Goal: Transaction & Acquisition: Purchase product/service

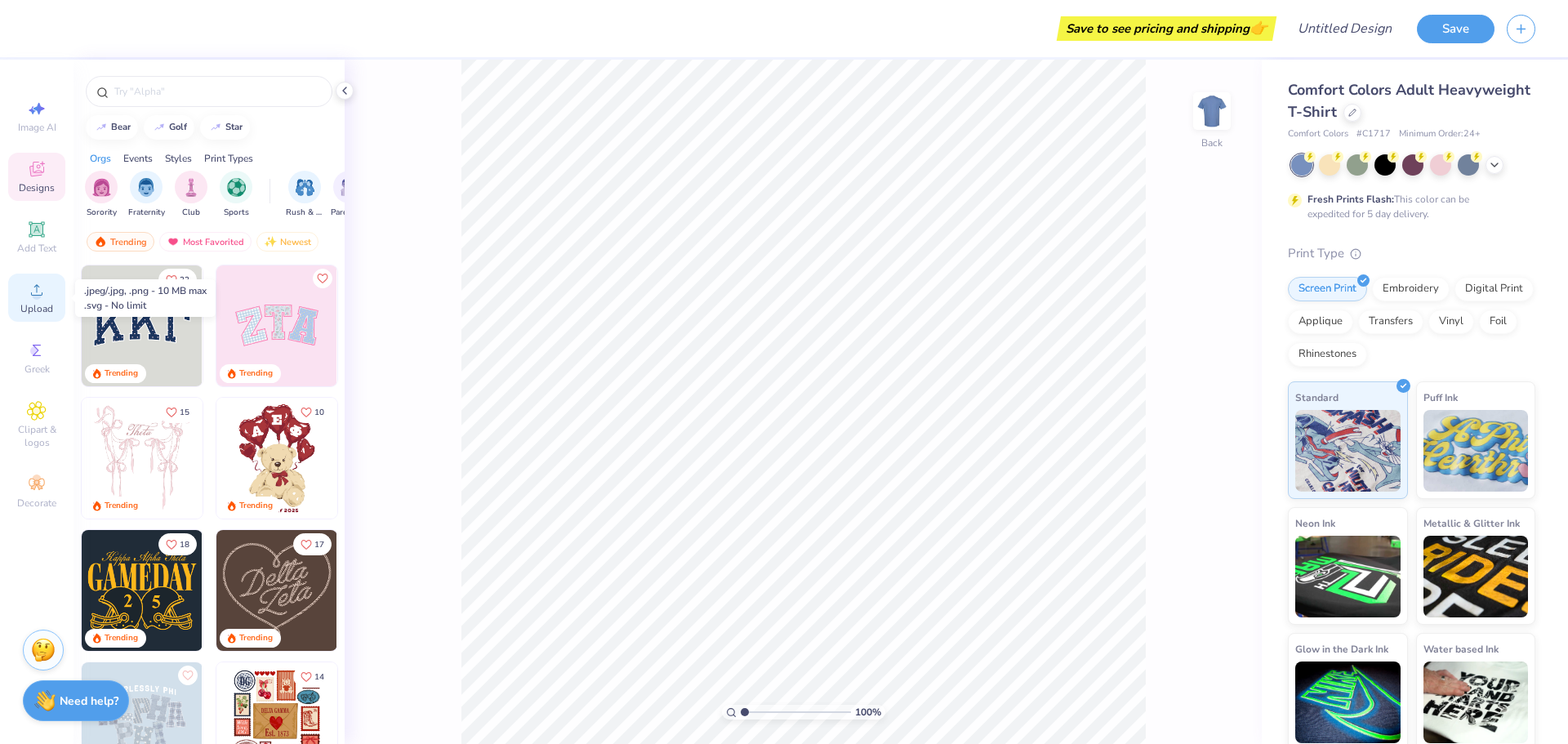
click at [44, 303] on span "Upload" at bounding box center [37, 309] width 33 height 13
click at [32, 303] on span "Upload" at bounding box center [37, 309] width 33 height 13
click at [39, 281] on icon at bounding box center [36, 290] width 20 height 20
click at [31, 295] on icon at bounding box center [36, 290] width 20 height 20
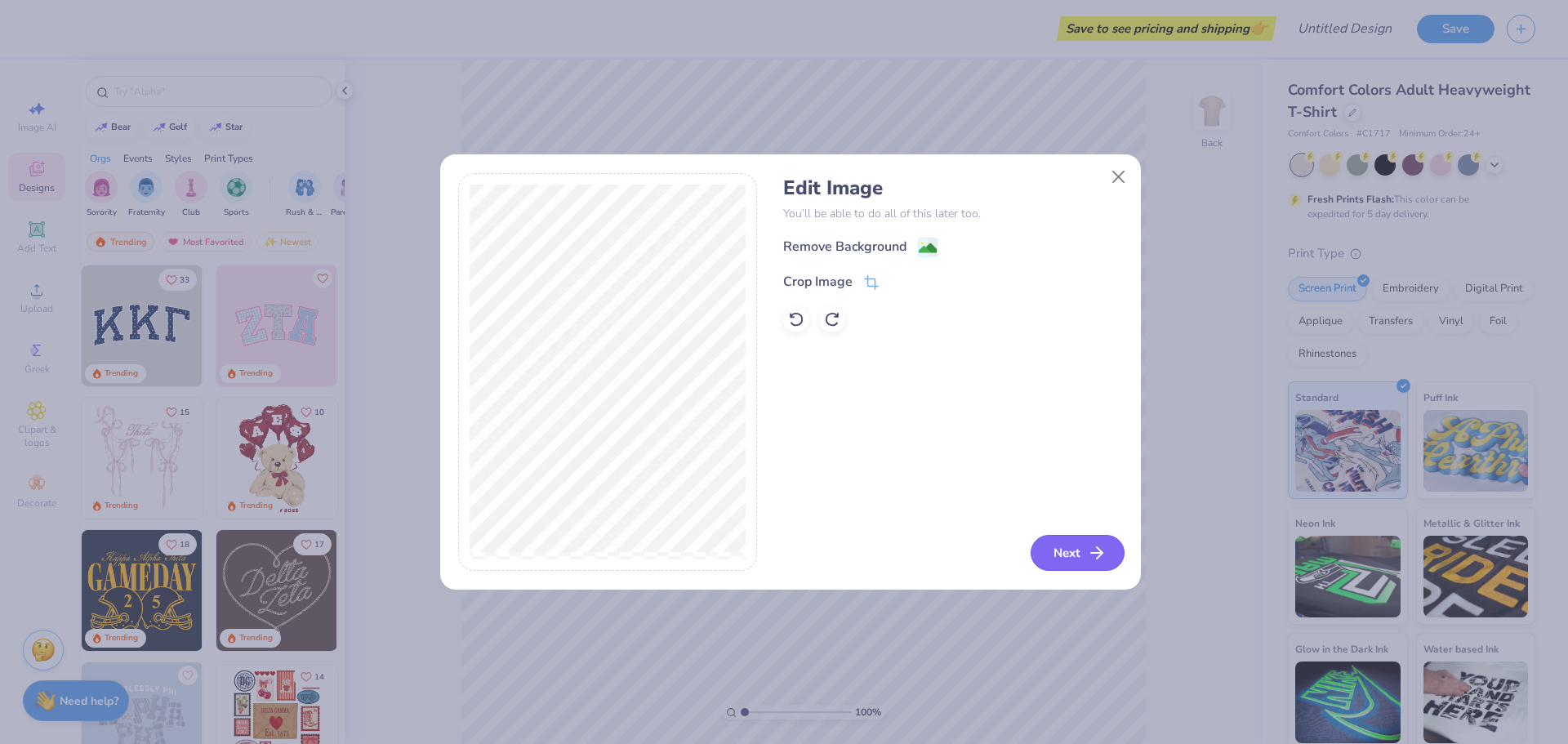
click at [1077, 552] on button "Next" at bounding box center [1077, 553] width 94 height 36
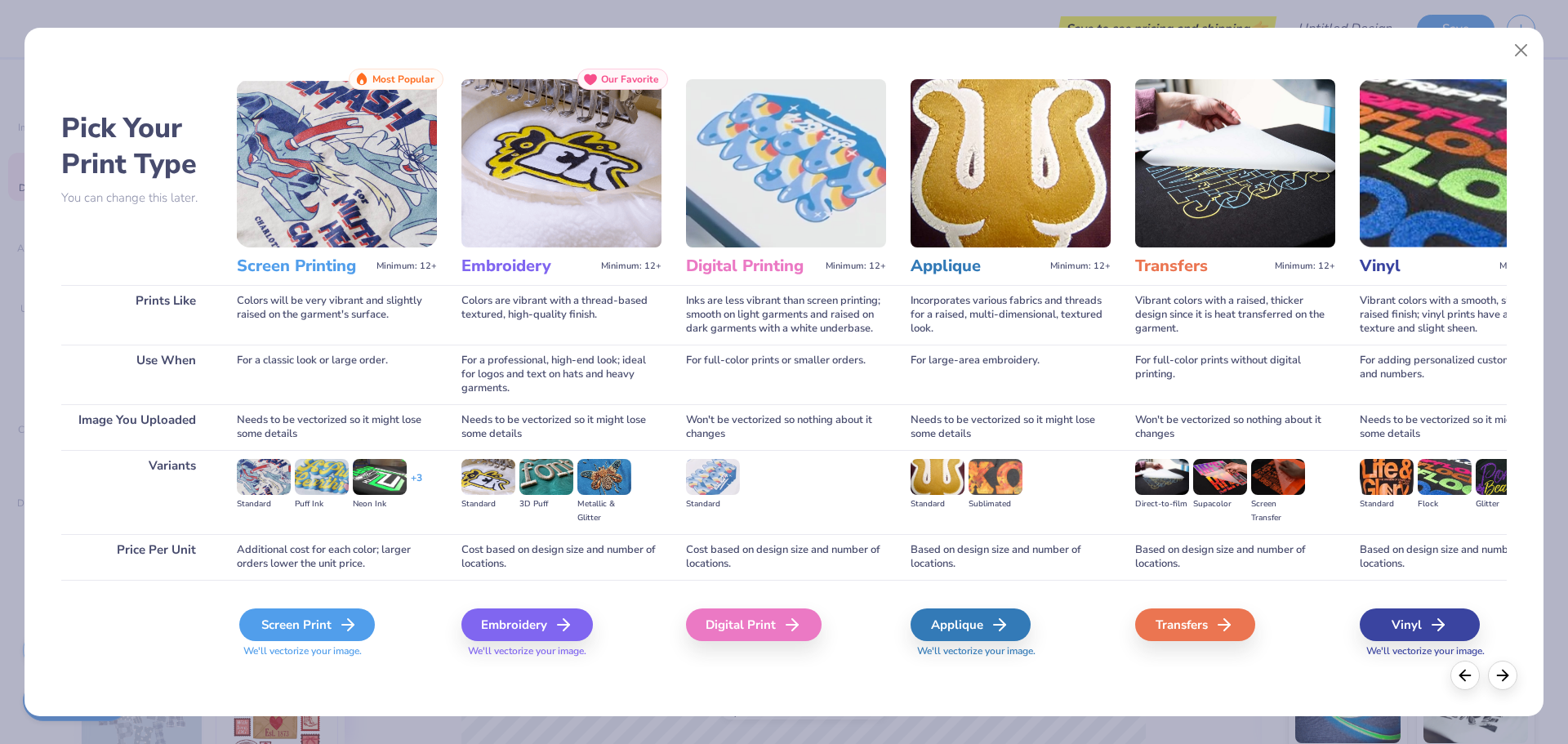
click at [343, 627] on icon at bounding box center [347, 625] width 20 height 20
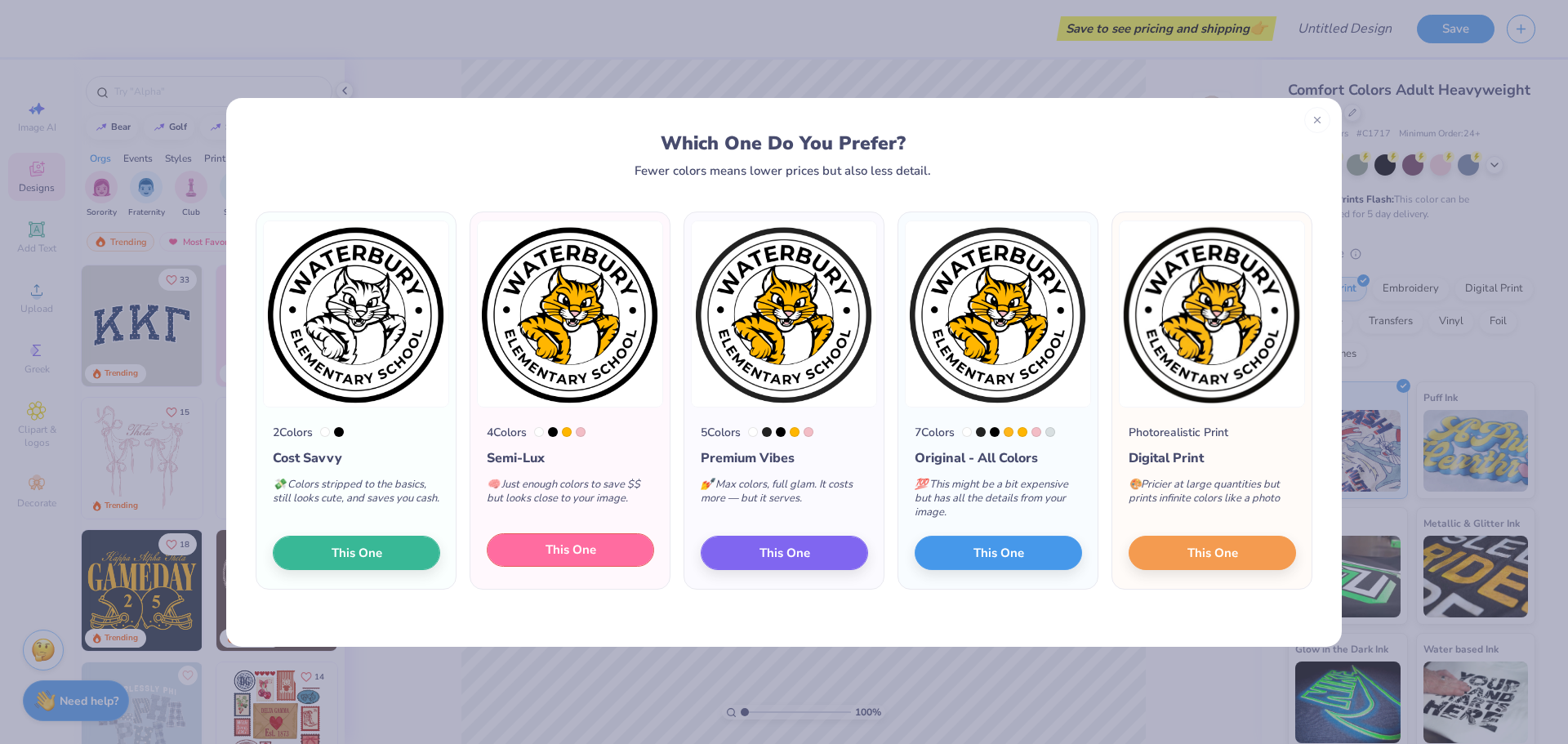
click at [555, 551] on span "This One" at bounding box center [572, 550] width 51 height 19
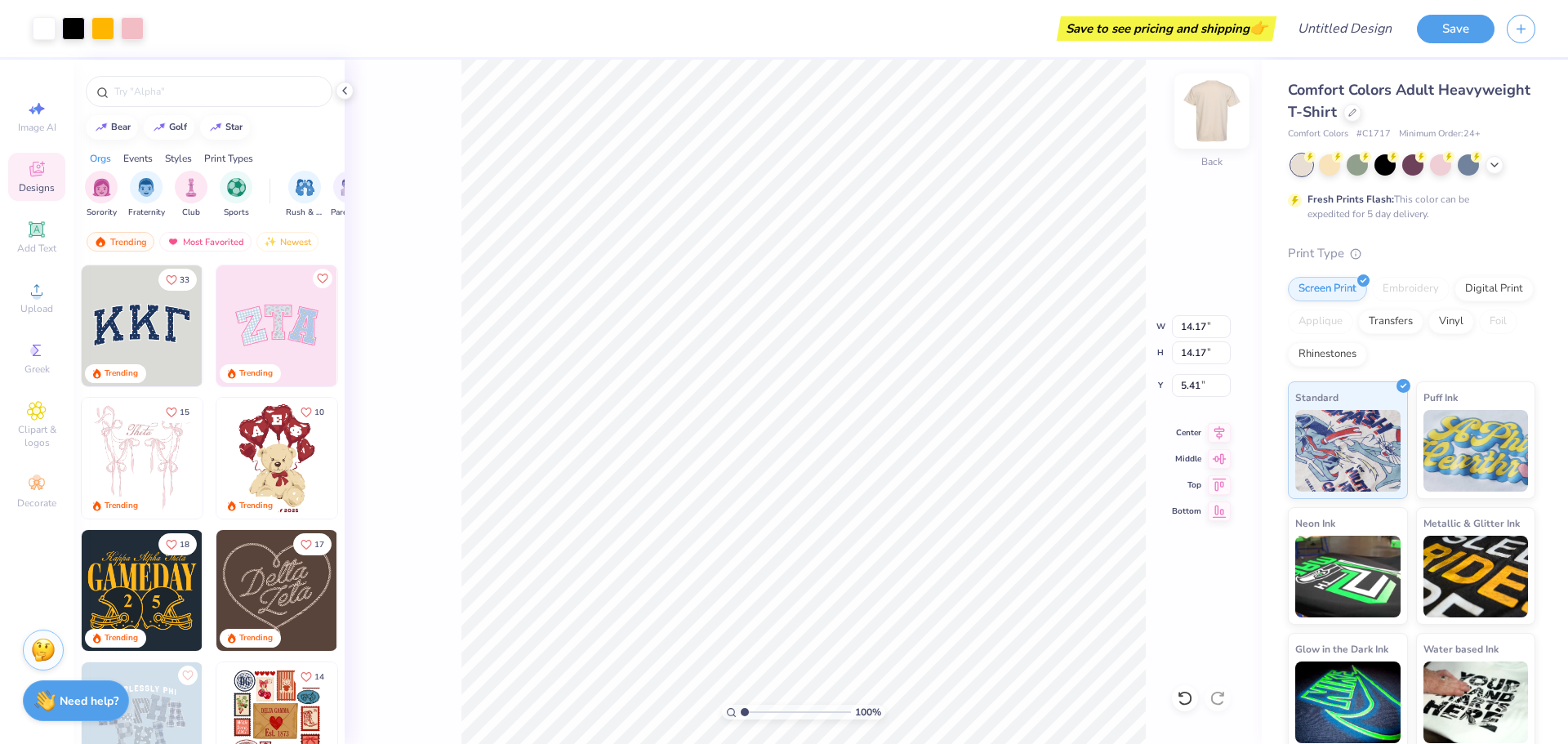
click at [1214, 111] on img at bounding box center [1211, 111] width 65 height 65
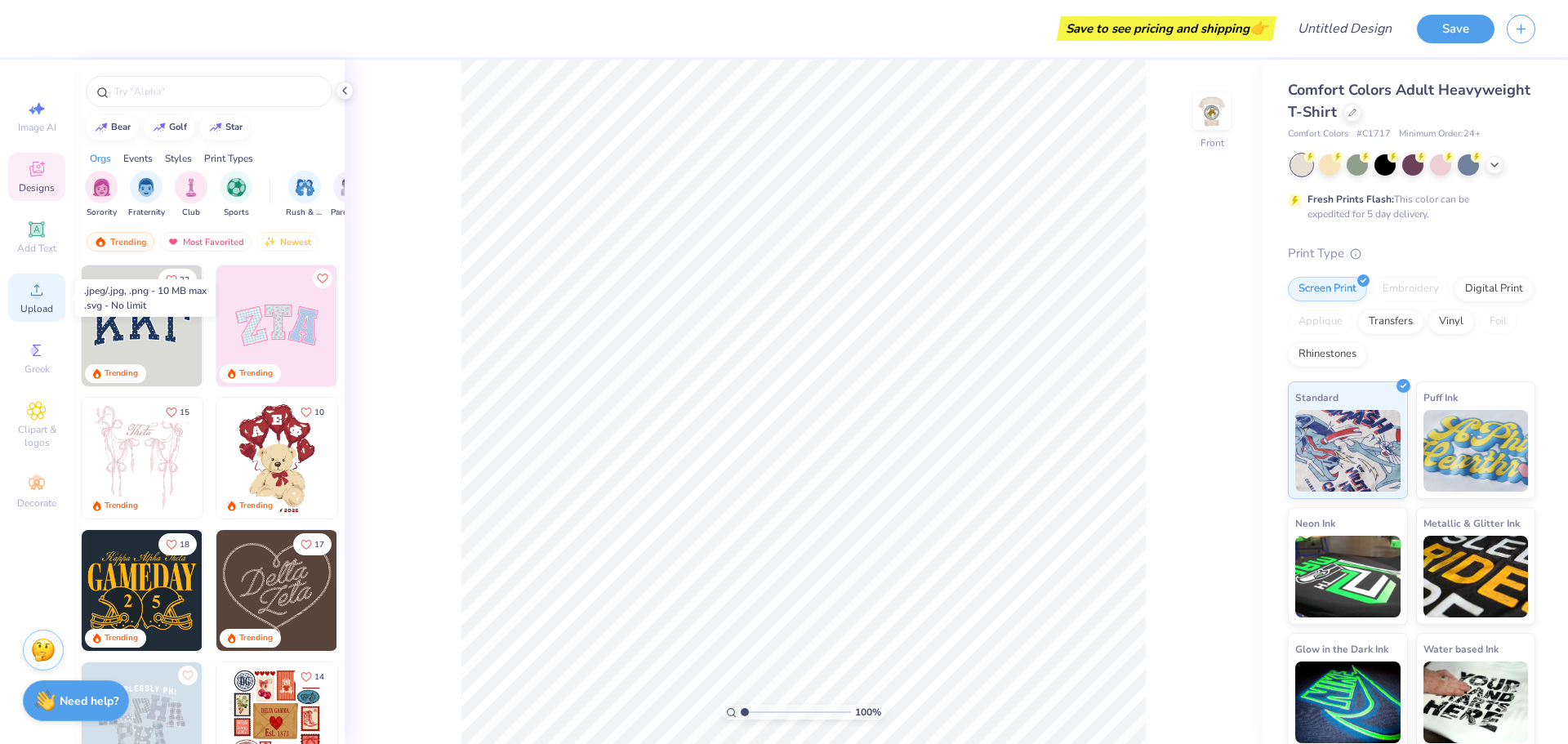
click at [34, 301] on div "Upload" at bounding box center [37, 297] width 57 height 48
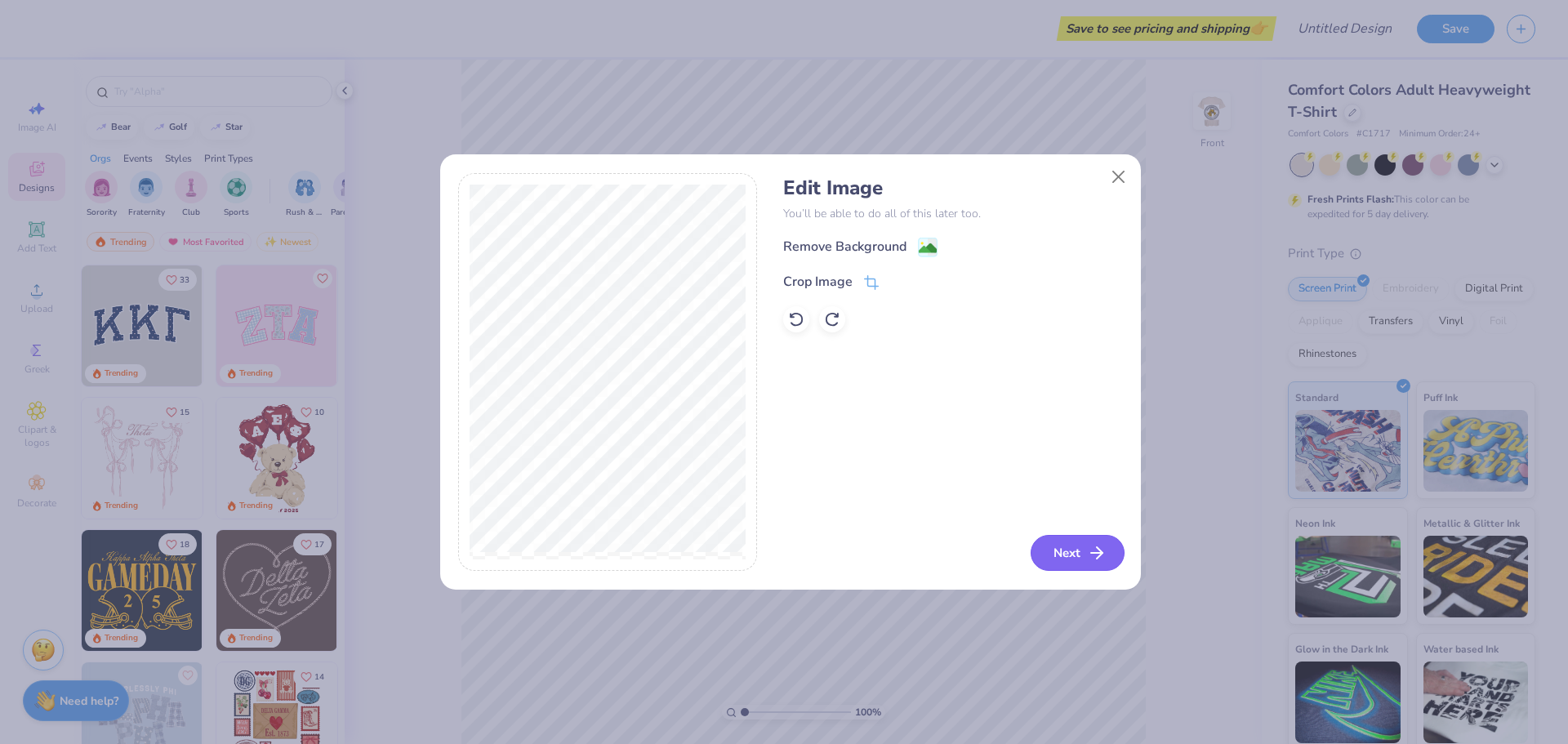
click at [1078, 553] on button "Next" at bounding box center [1077, 553] width 94 height 36
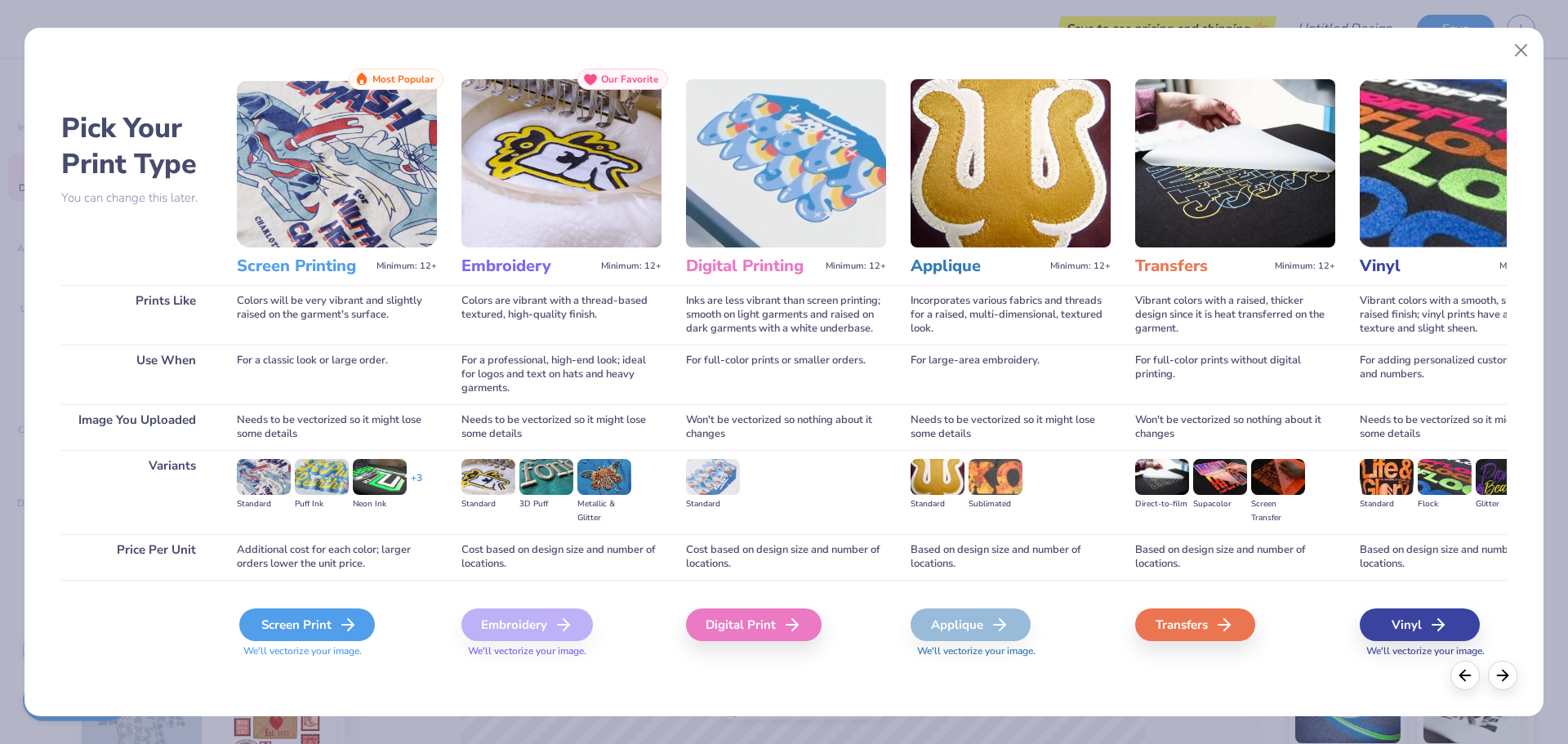
click at [332, 624] on div "Screen Print" at bounding box center [307, 625] width 135 height 33
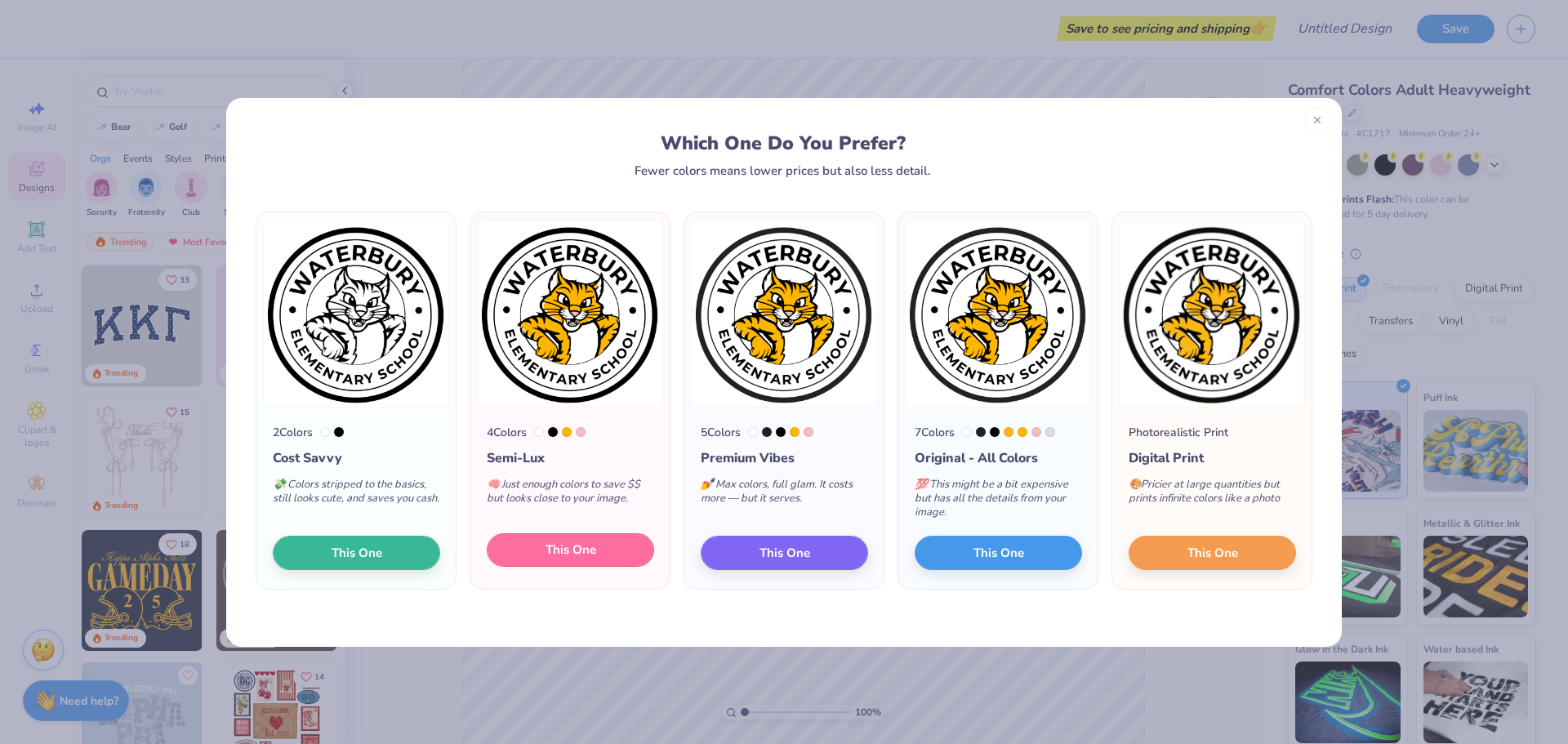
click at [581, 558] on span "This One" at bounding box center [572, 550] width 51 height 19
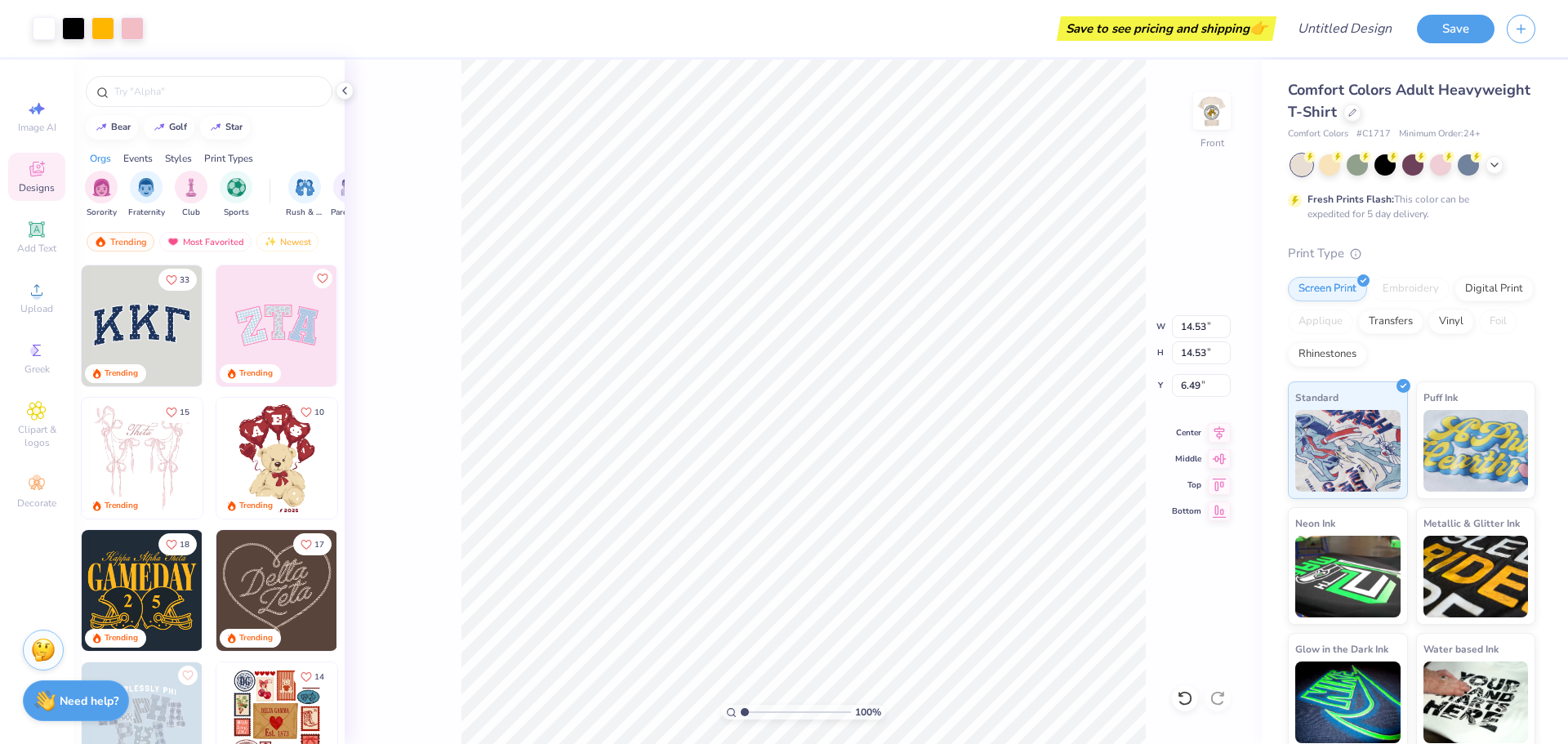
type input "3.94"
type input "12.74"
click at [1219, 433] on icon at bounding box center [1220, 430] width 23 height 20
click at [1215, 484] on icon at bounding box center [1220, 481] width 14 height 12
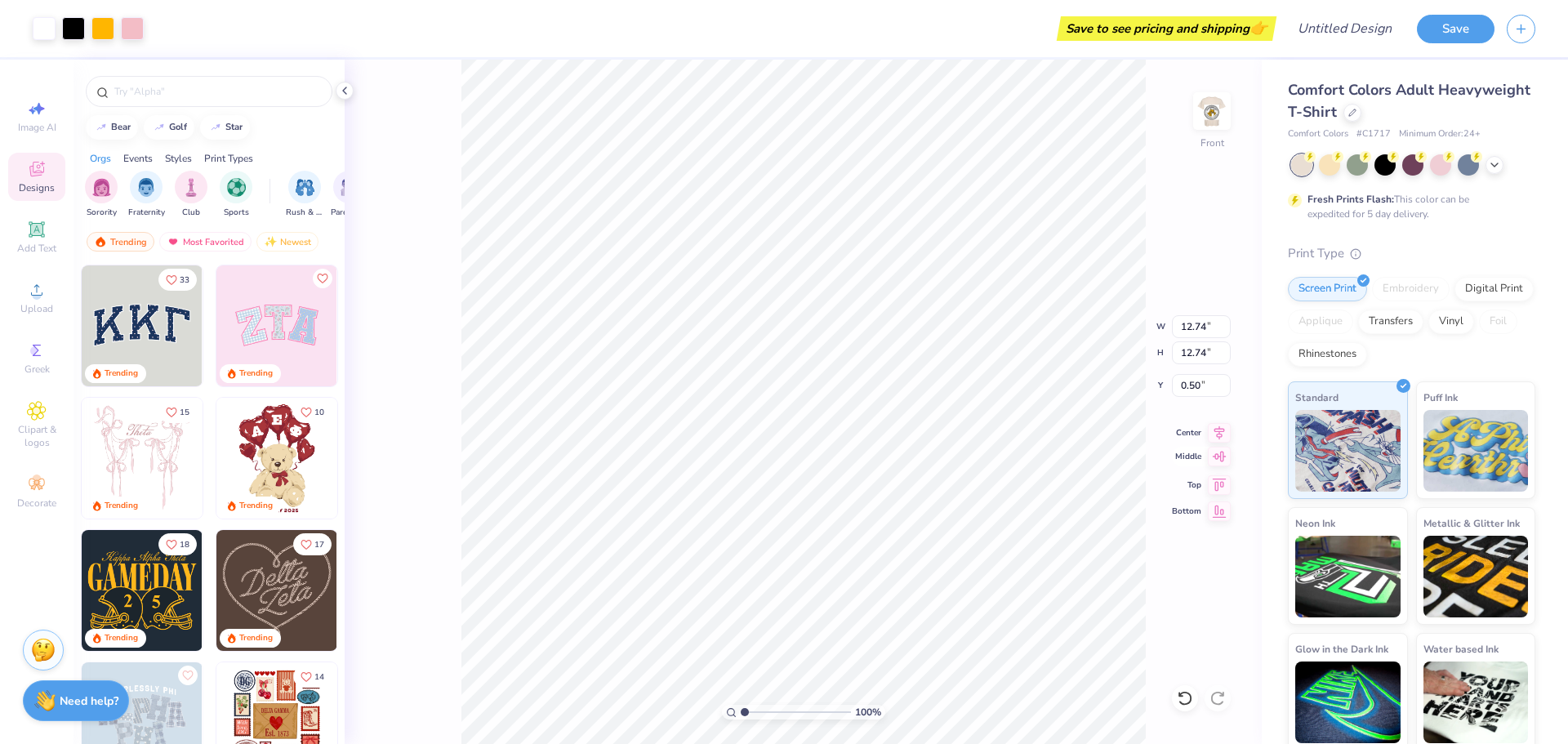
click at [1221, 460] on icon at bounding box center [1220, 455] width 14 height 10
click at [1221, 438] on icon at bounding box center [1220, 430] width 23 height 20
type input "4.65"
click at [1197, 428] on span "Center" at bounding box center [1187, 431] width 29 height 11
click at [1209, 131] on img at bounding box center [1211, 111] width 65 height 65
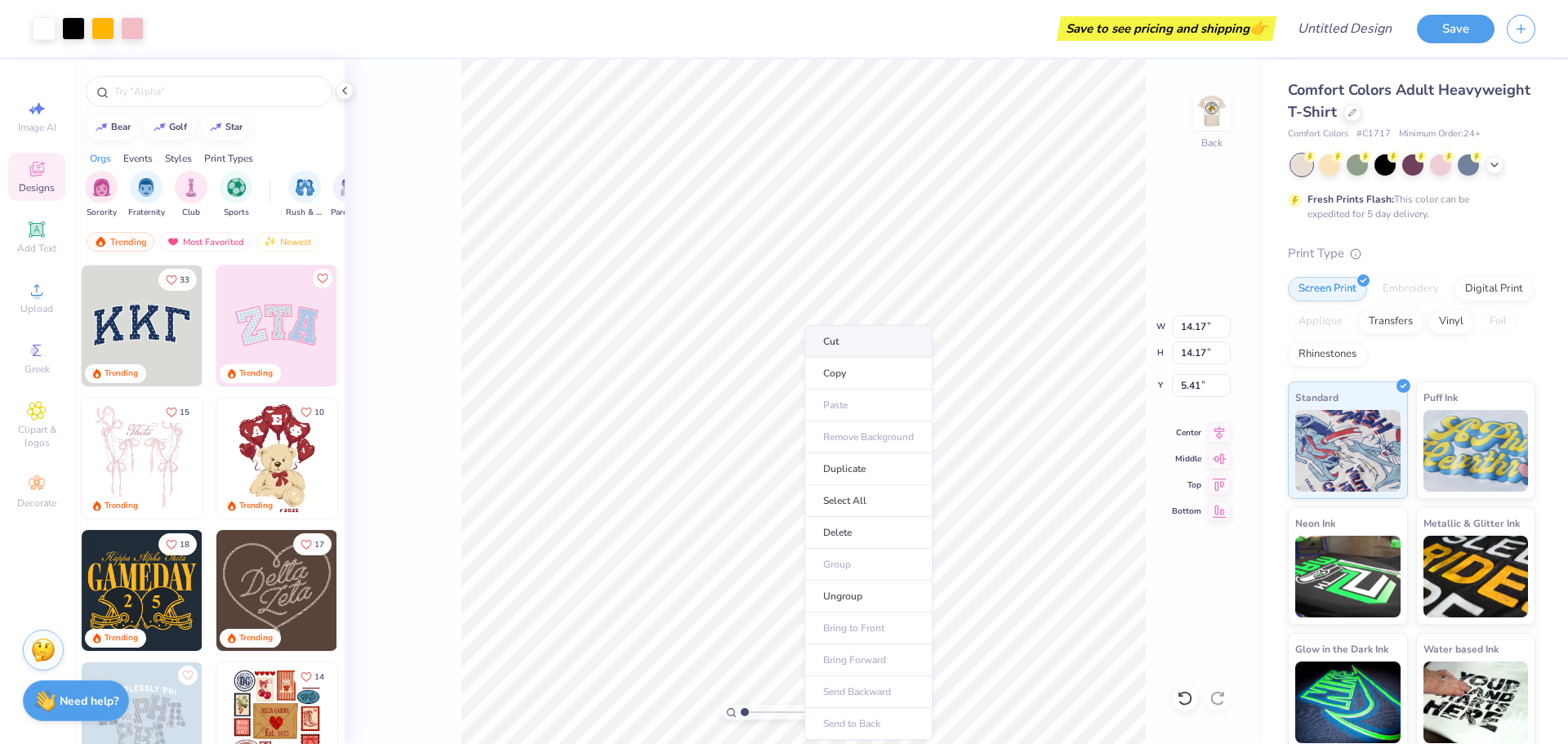
click at [851, 347] on li "Cut" at bounding box center [869, 342] width 129 height 33
click at [1223, 113] on img at bounding box center [1211, 111] width 65 height 65
click at [1460, 33] on button "Save" at bounding box center [1455, 27] width 78 height 28
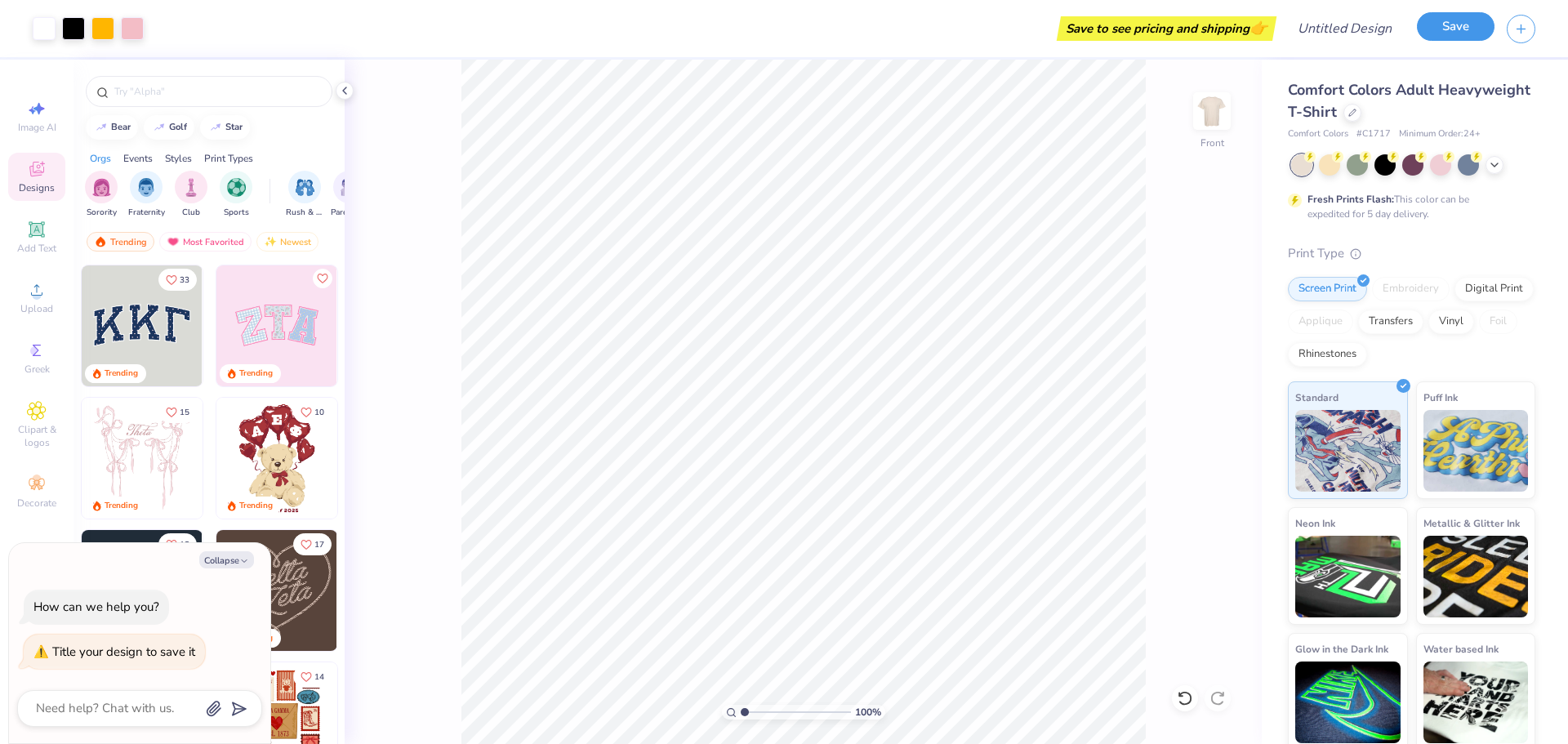
click at [1453, 29] on button "Save" at bounding box center [1455, 27] width 78 height 28
type textarea "x"
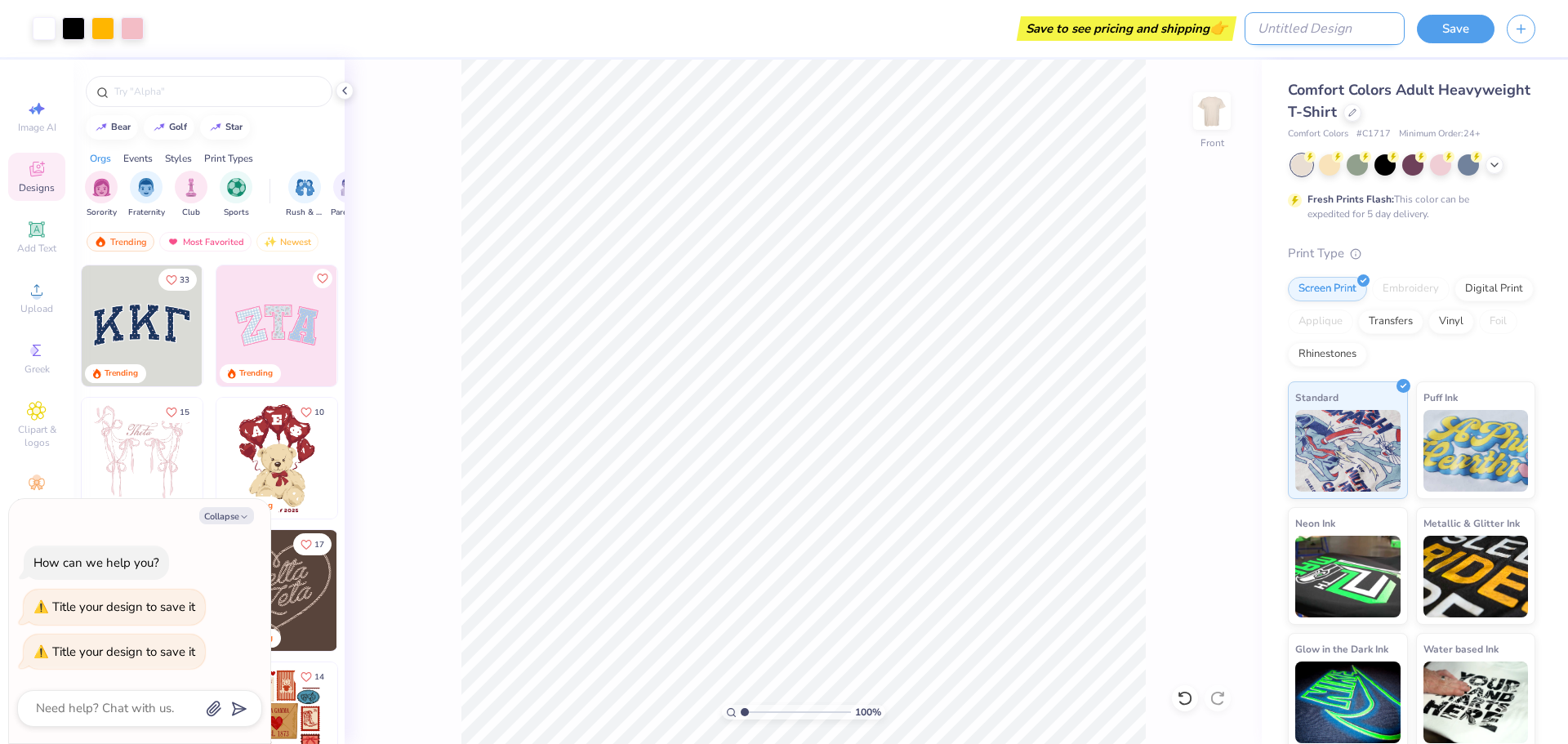
type textarea "x"
click at [1381, 28] on input "Design Title" at bounding box center [1324, 28] width 160 height 33
type input "b"
type textarea "x"
type input "ba"
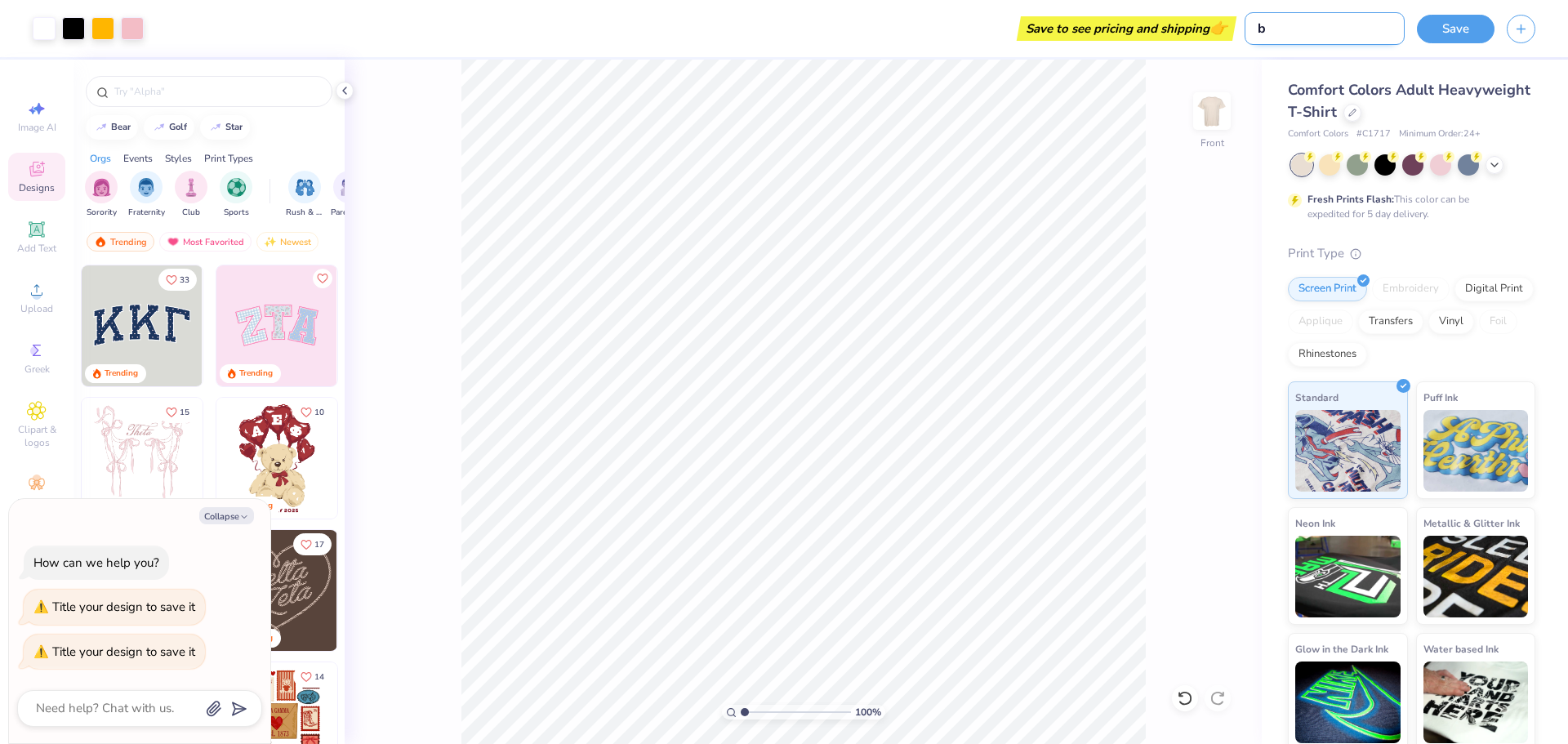
type textarea "x"
type input "bac"
type textarea "x"
type input "back"
type textarea "x"
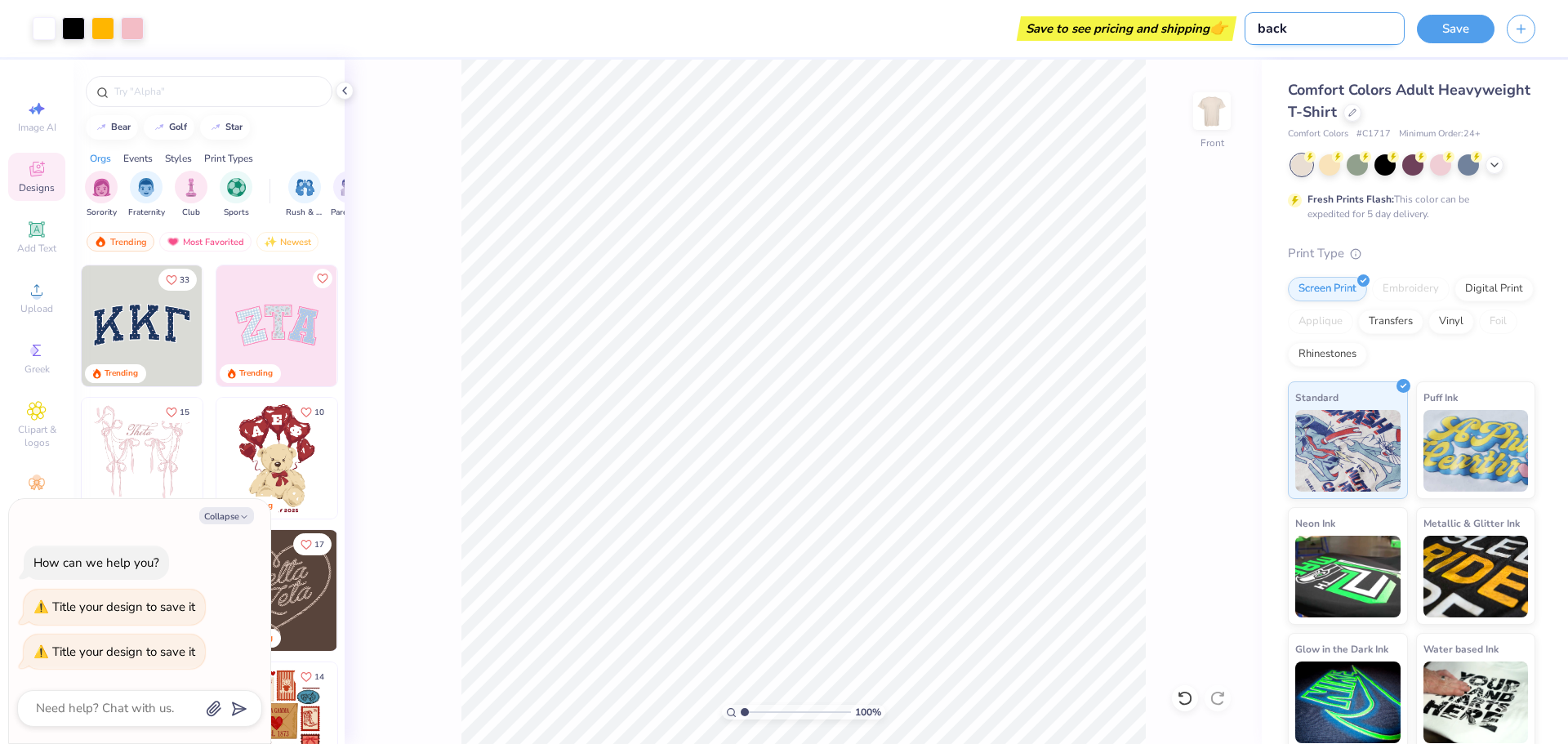
type input "back"
type textarea "x"
type input "back t"
type textarea "x"
type input "back to"
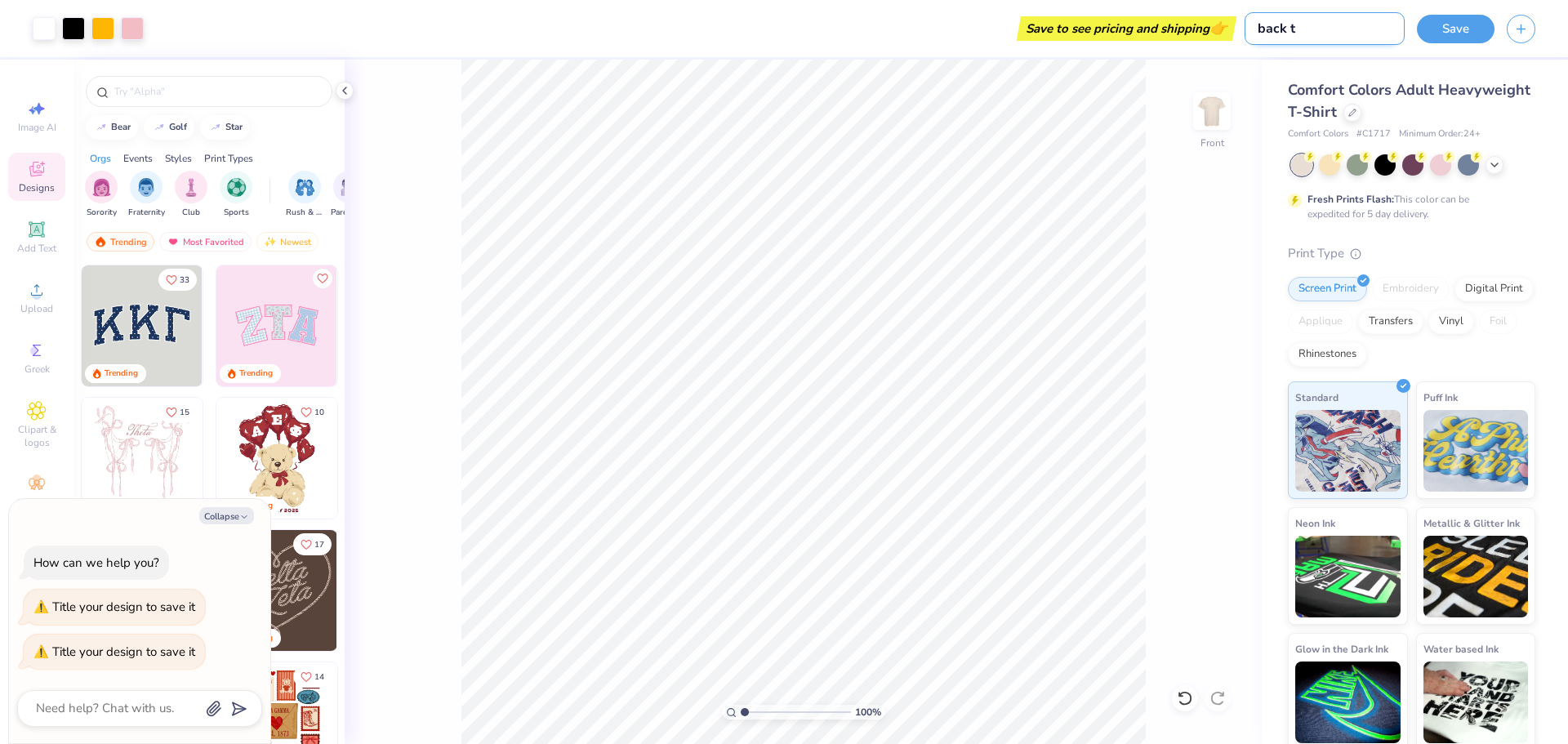
type textarea "x"
type input "back to"
type textarea "x"
type input "back to s"
type textarea "x"
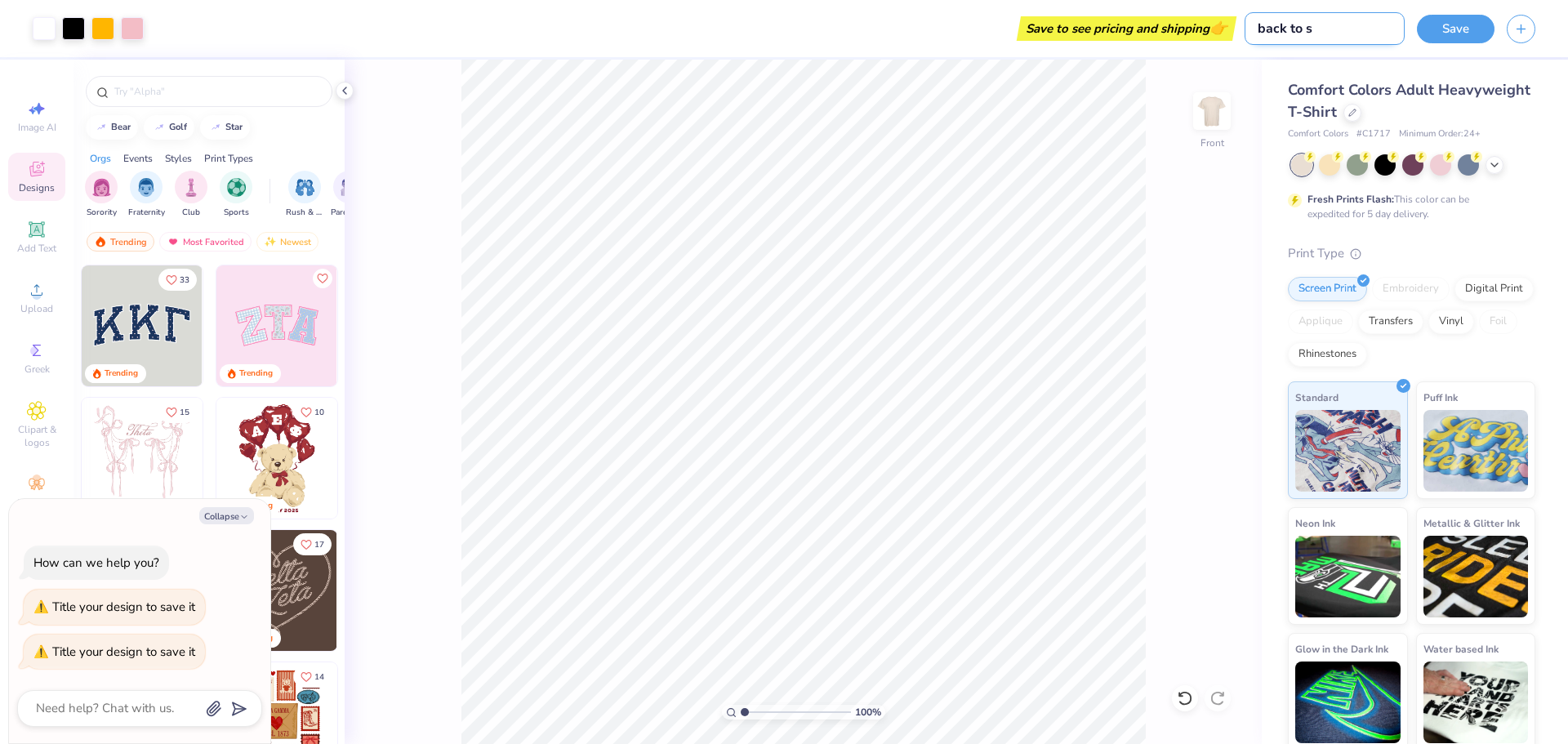
type input "back to sc"
type textarea "x"
type input "back to sch"
type textarea "x"
type input "back to scho"
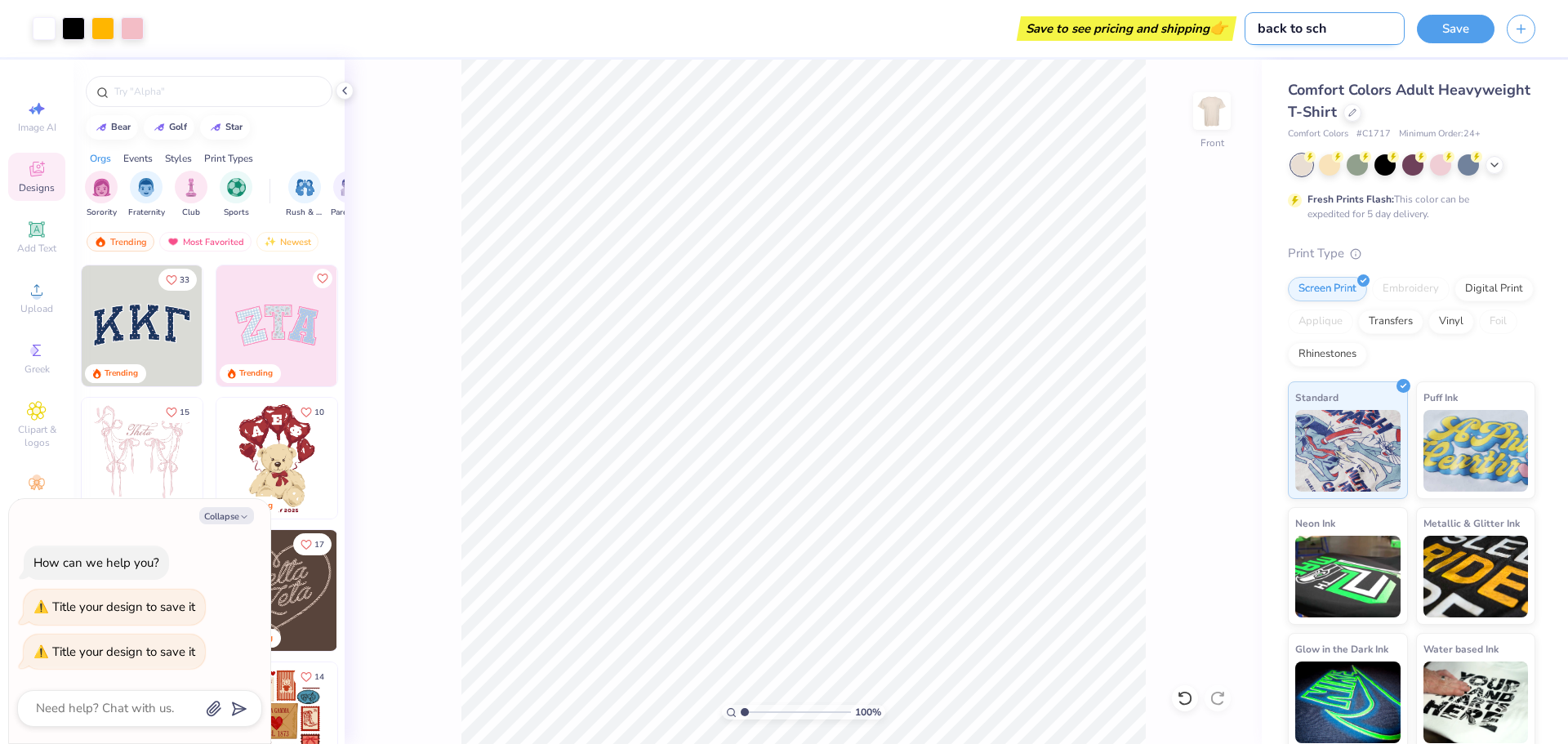
type textarea "x"
type input "back to schoo"
type textarea "x"
type input "back to school"
type textarea "x"
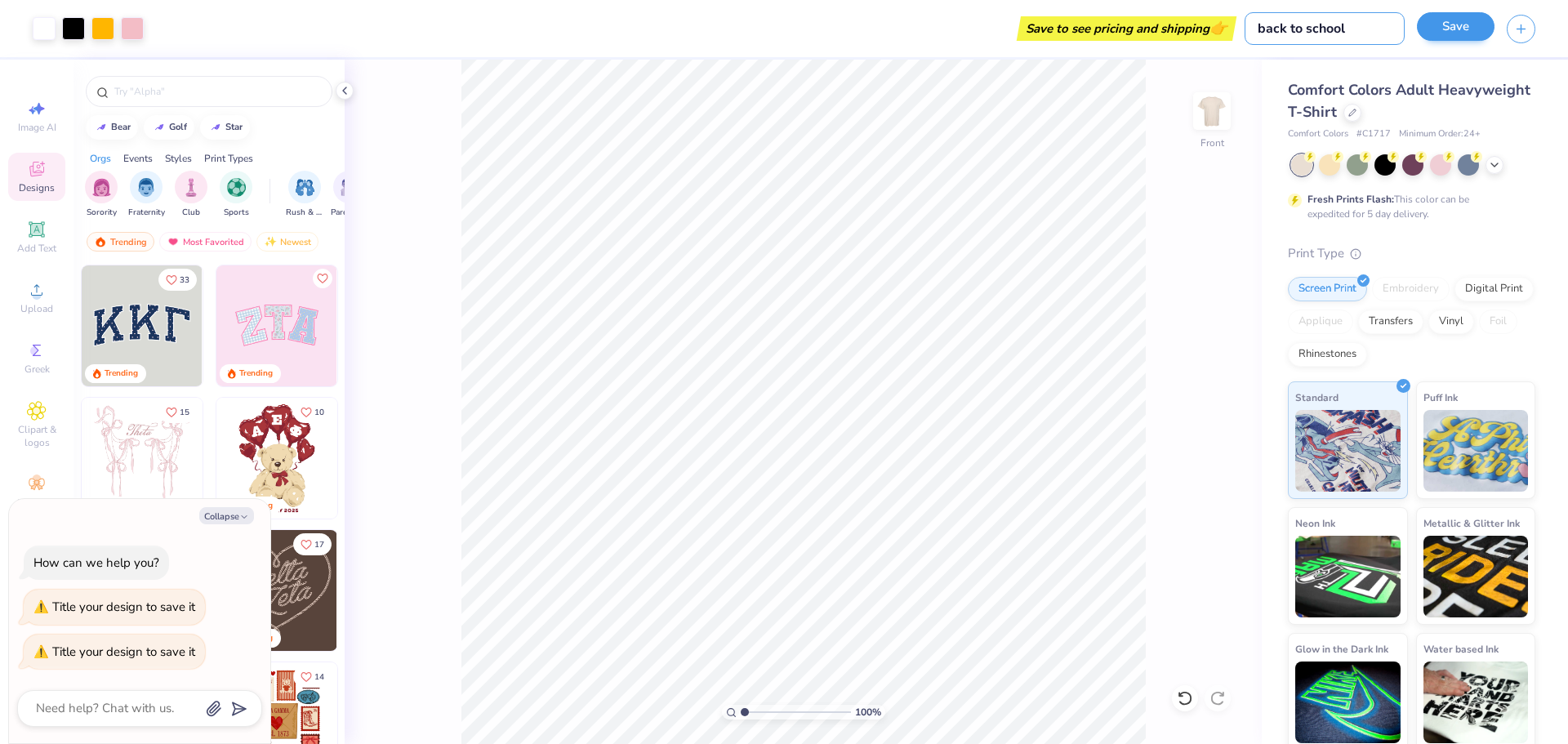
type input "back to school"
click at [1449, 23] on button "Save" at bounding box center [1455, 27] width 78 height 28
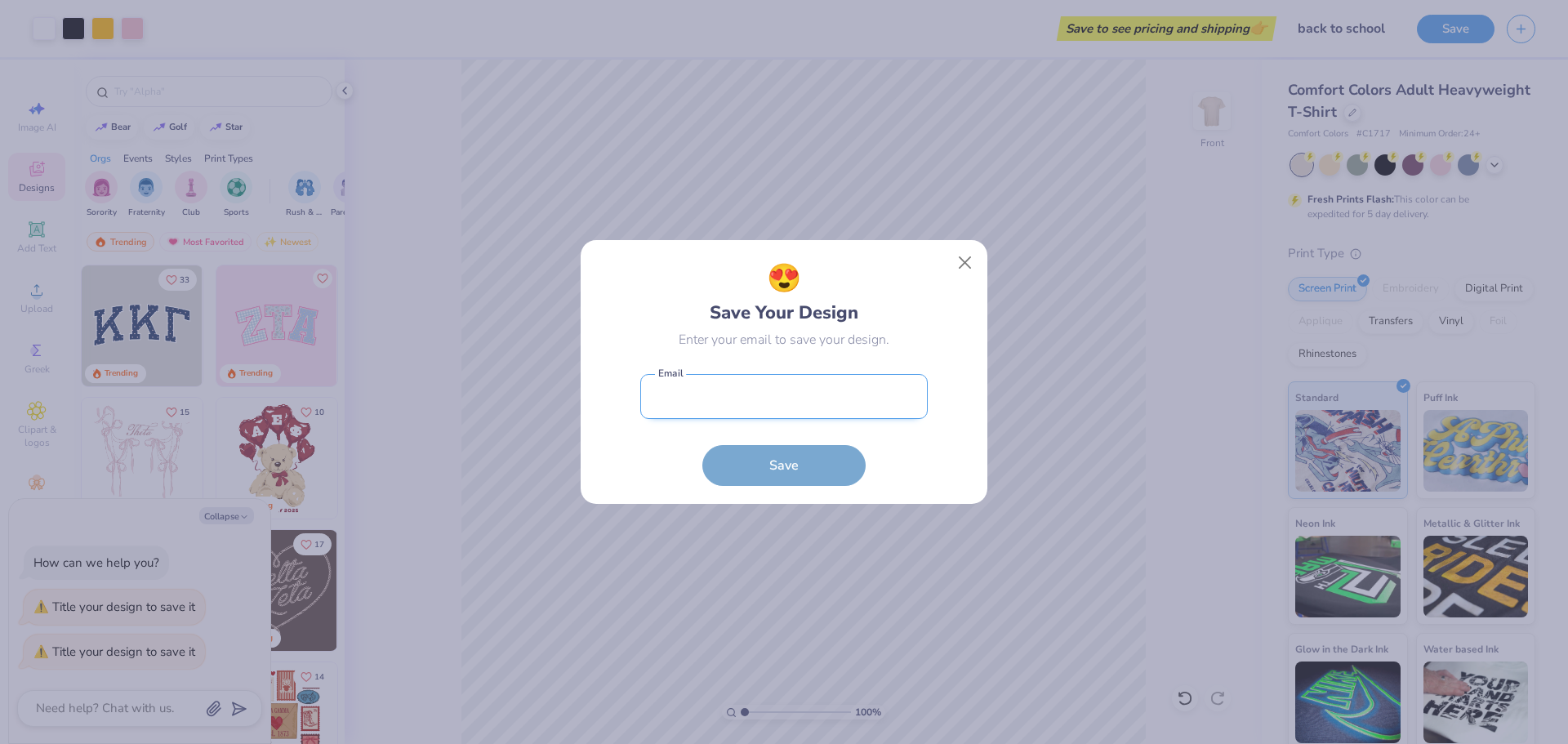
click at [734, 397] on input "email" at bounding box center [784, 396] width 288 height 44
type input "kmatson@esd20.org"
click at [797, 473] on button "Save" at bounding box center [784, 461] width 164 height 41
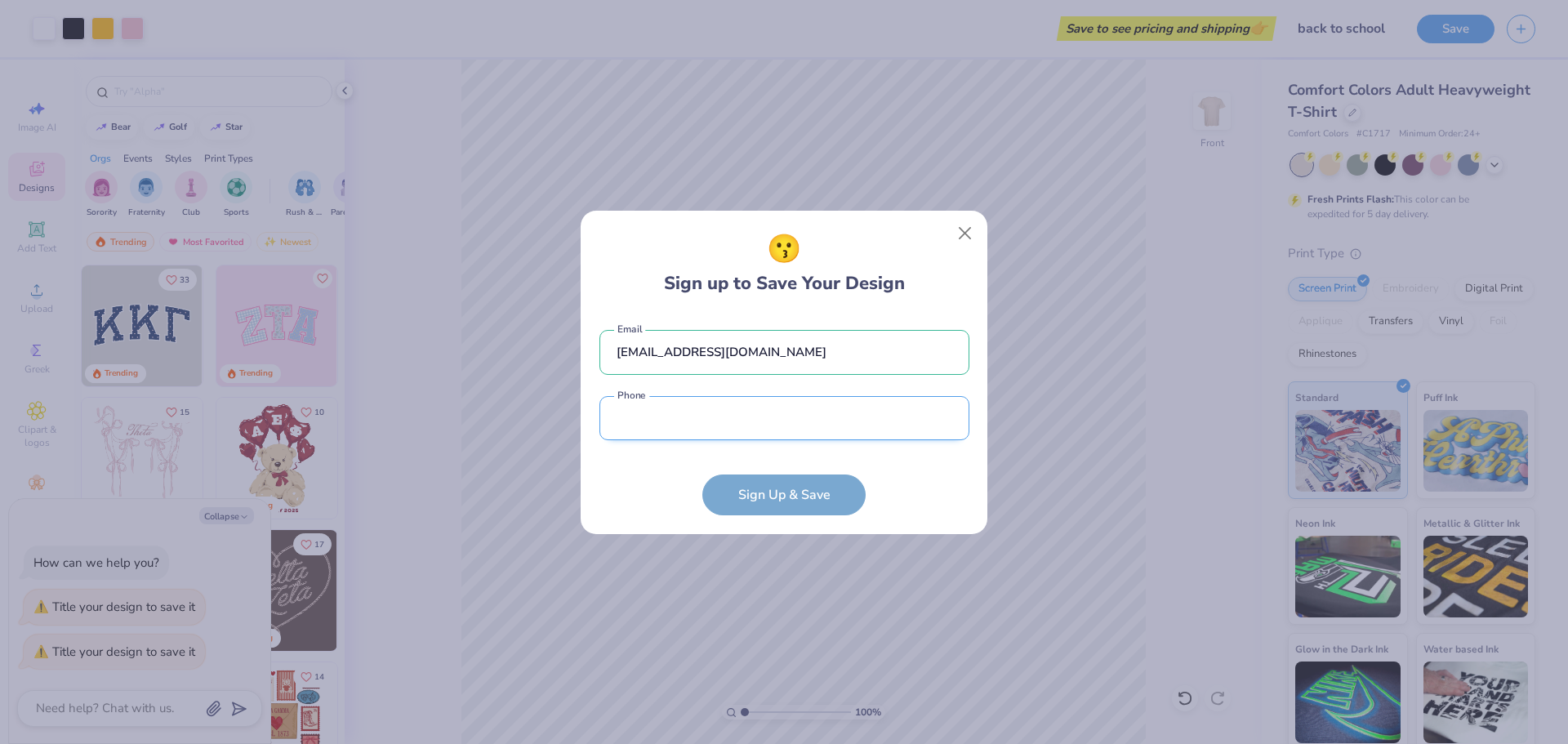
click at [683, 416] on input "tel" at bounding box center [784, 418] width 370 height 44
type input "(630) 894"
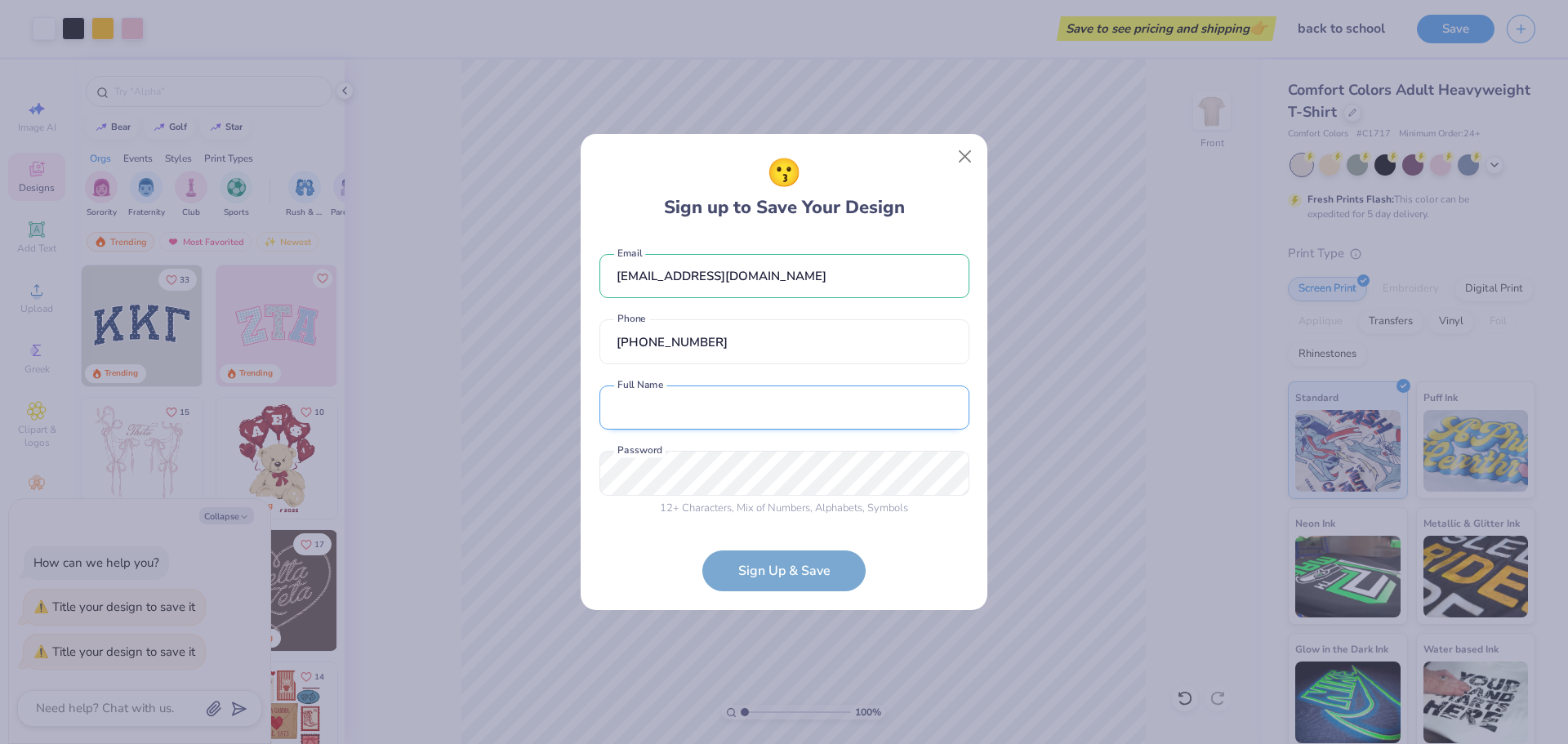
type input "[PHONE_NUMBER]"
click at [646, 413] on input "text" at bounding box center [784, 407] width 370 height 44
type textarea "x"
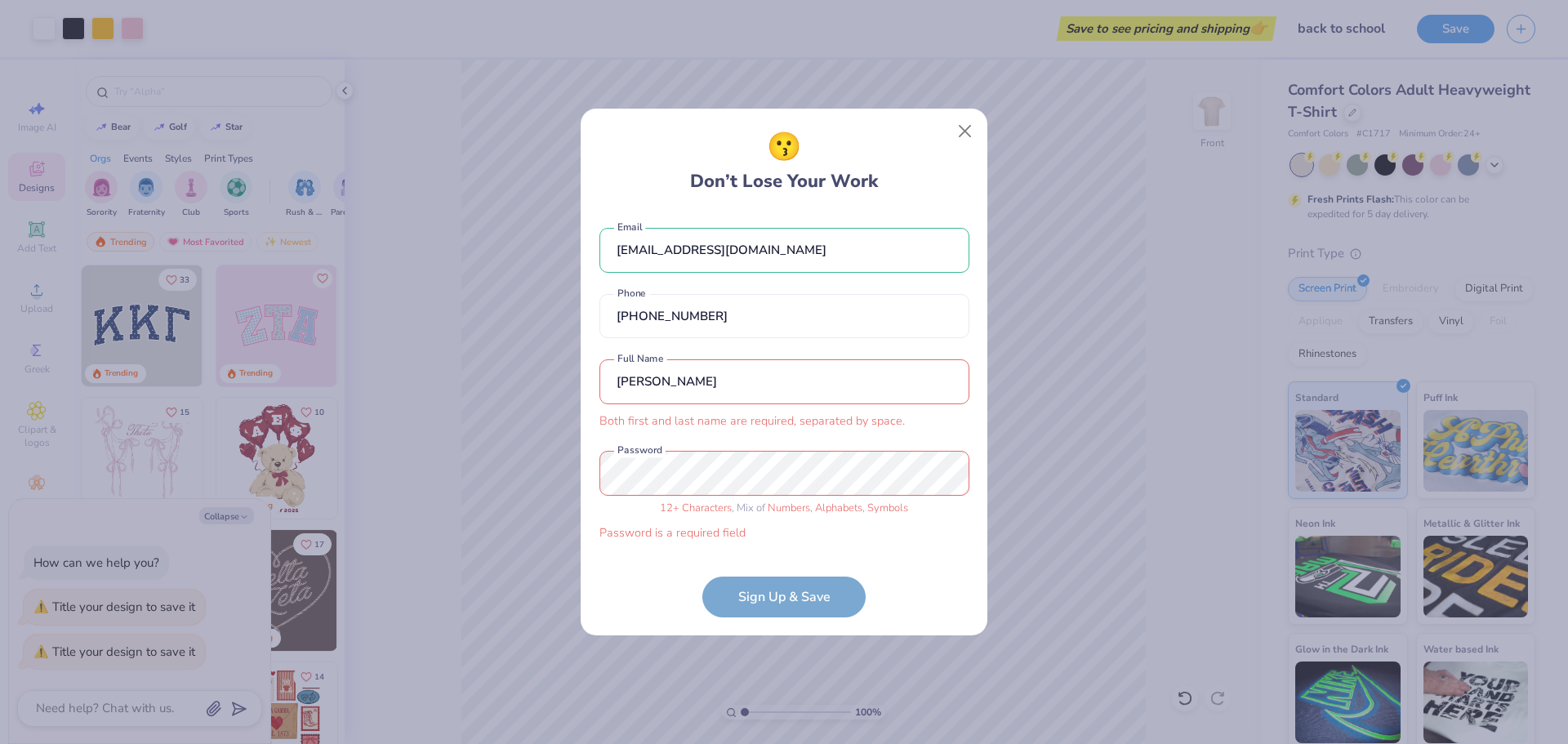
click at [725, 381] on input "Kim" at bounding box center [784, 381] width 370 height 44
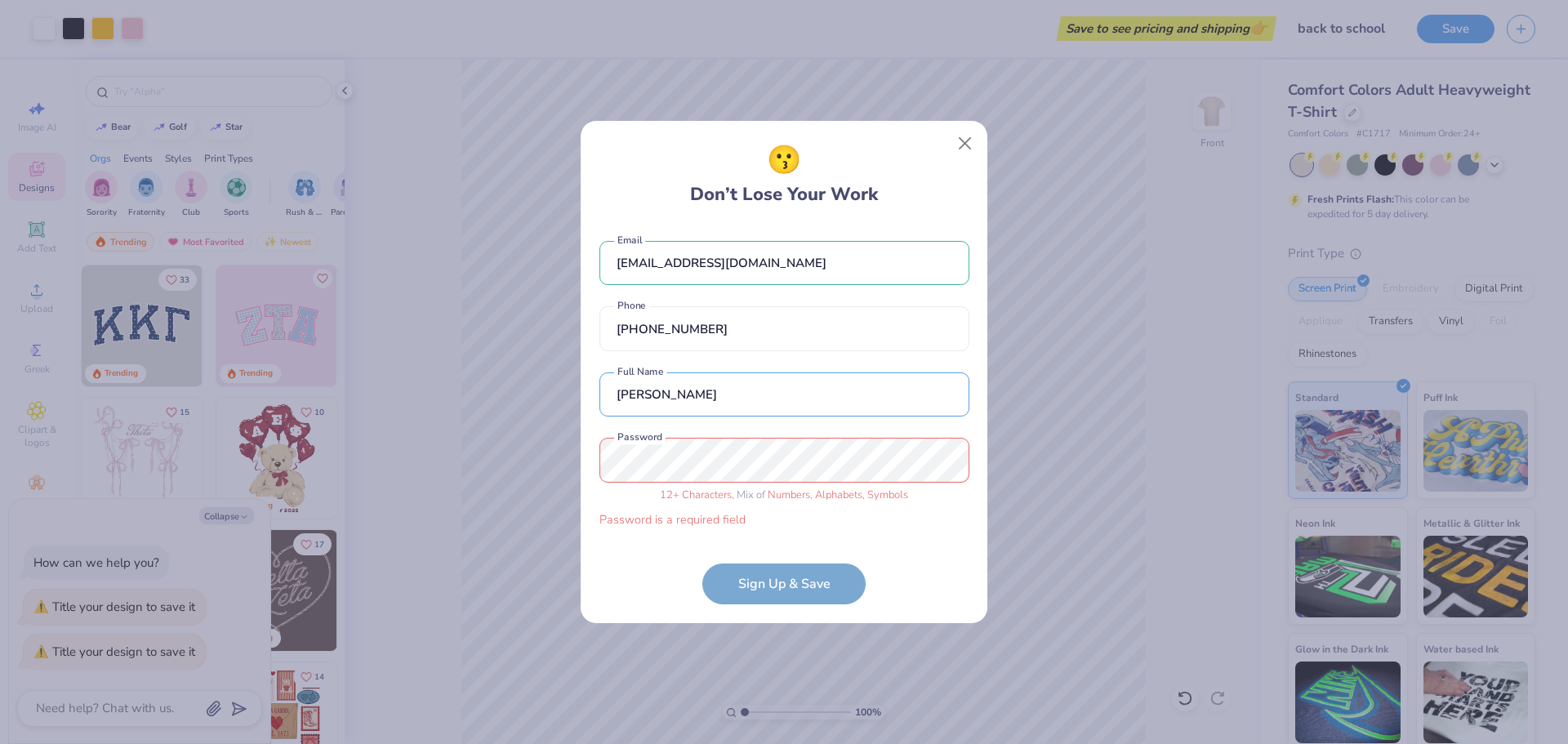
type input "Kim M"
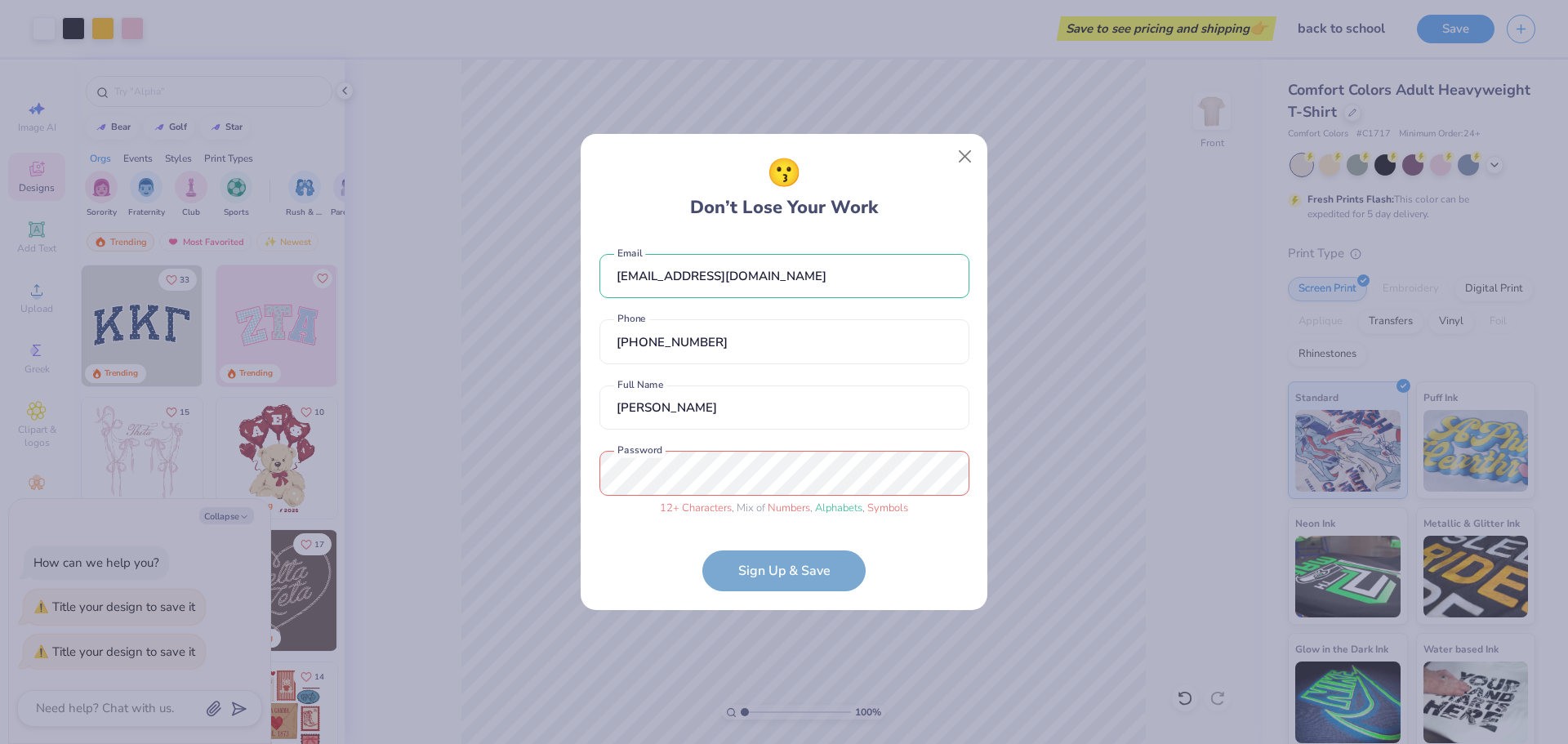
click at [771, 572] on form "kmatson@esd20.org Email (630) 894-4205 Phone Kim M Full Name 12 + Characters , …" at bounding box center [784, 415] width 370 height 355
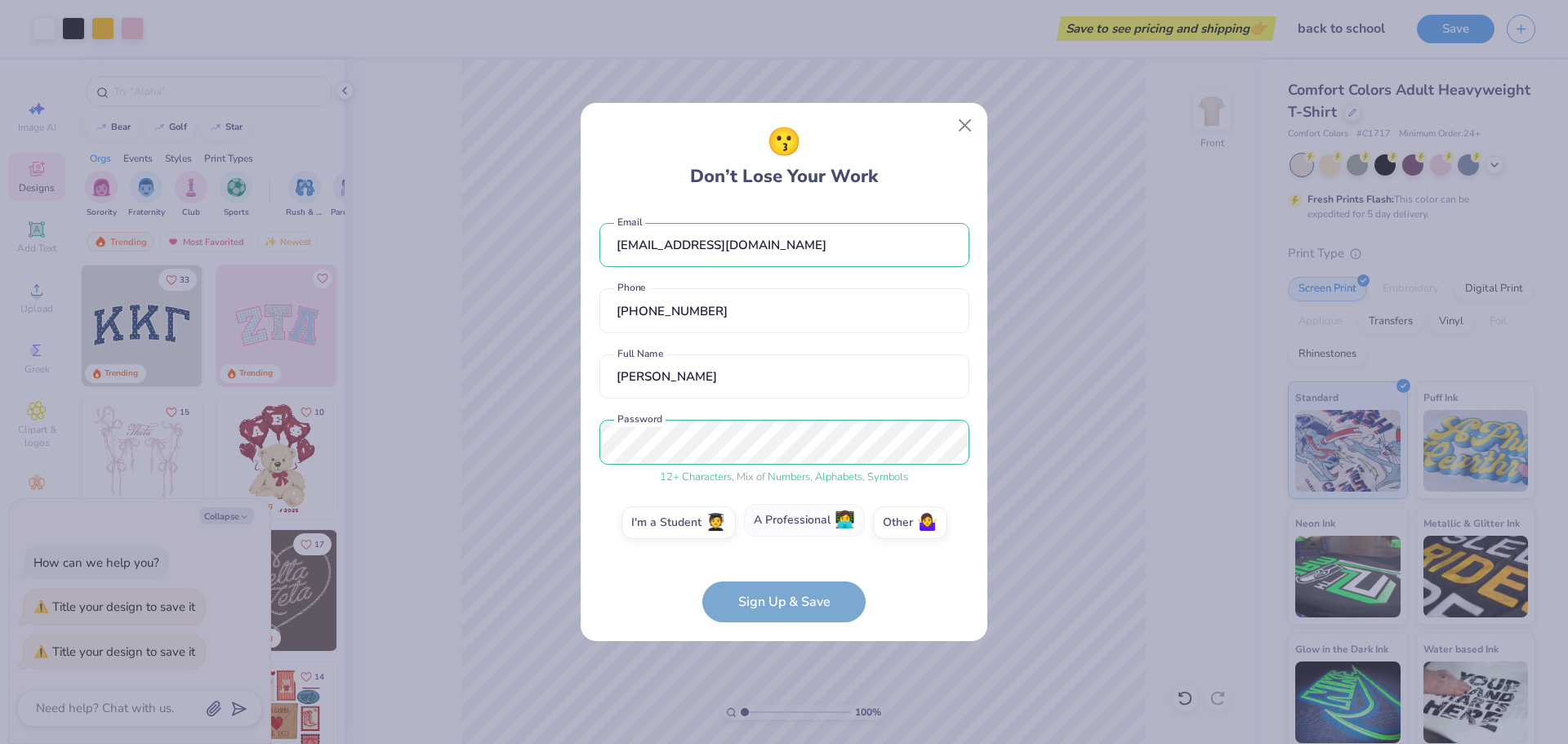
click at [780, 524] on label "A Professional 👩‍💻" at bounding box center [804, 521] width 121 height 33
click at [780, 524] on input "A Professional 👩‍💻" at bounding box center [784, 527] width 10 height 10
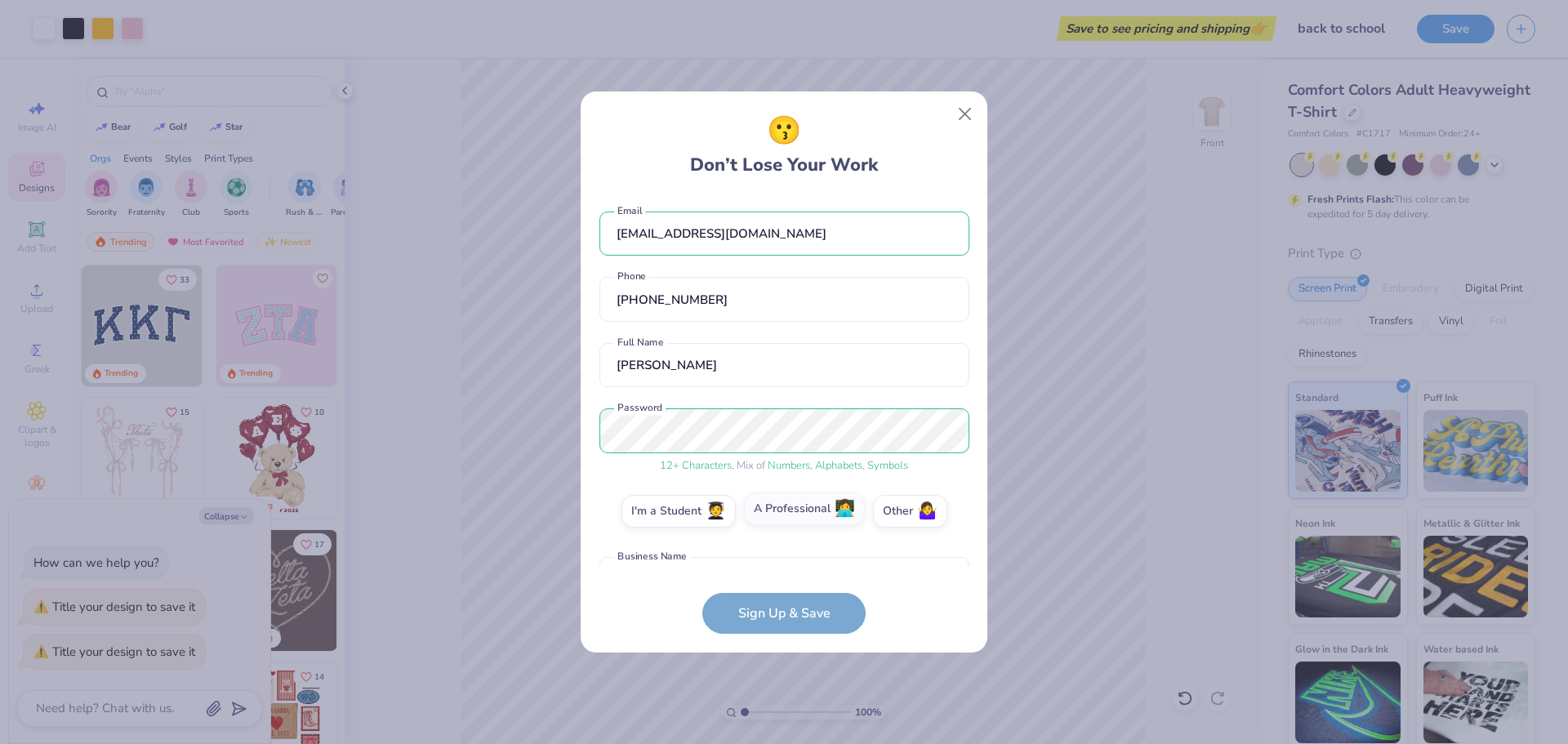
scroll to position [109, 0]
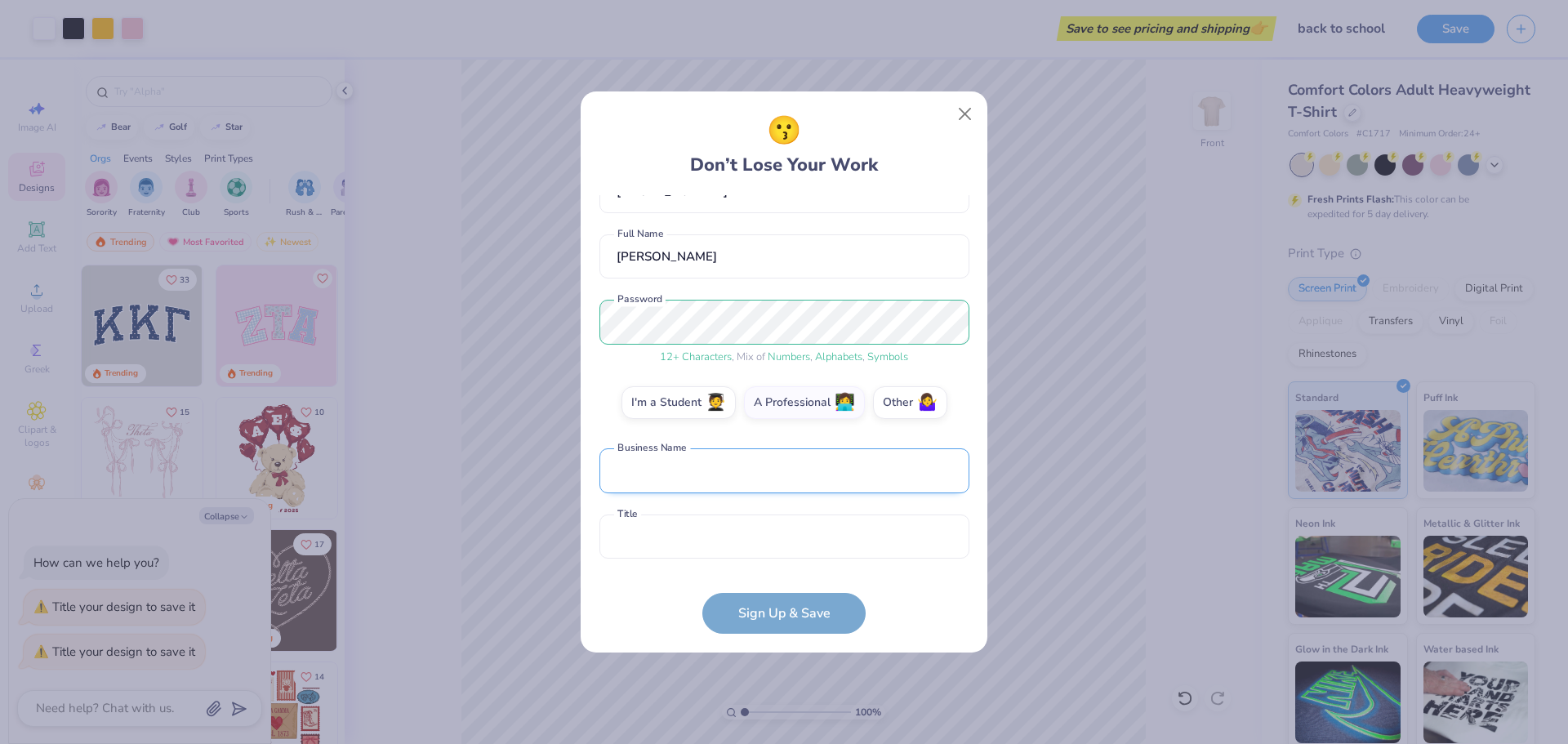
click at [661, 474] on input "text" at bounding box center [784, 470] width 370 height 44
type input "Waterbury School"
click at [770, 617] on form "kmatson@esd20.org Email (630) 894-4205 Phone Kim M Full Name 12 + Characters , …" at bounding box center [784, 415] width 370 height 439
click at [697, 534] on input "text" at bounding box center [784, 537] width 370 height 44
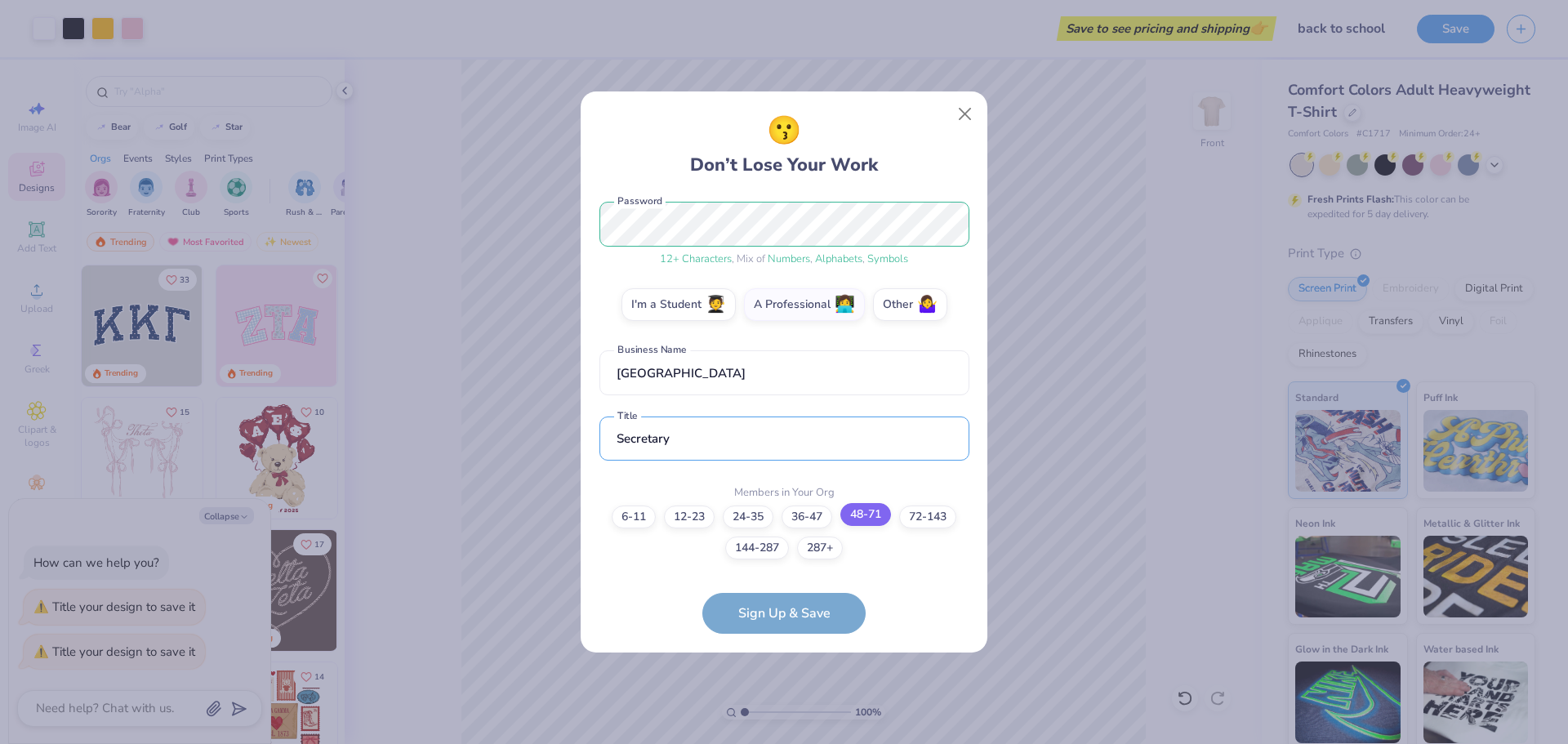
type input "Secretary"
click at [872, 523] on label "48-71" at bounding box center [866, 515] width 51 height 23
click at [790, 734] on input "48-71" at bounding box center [784, 738] width 10 height 10
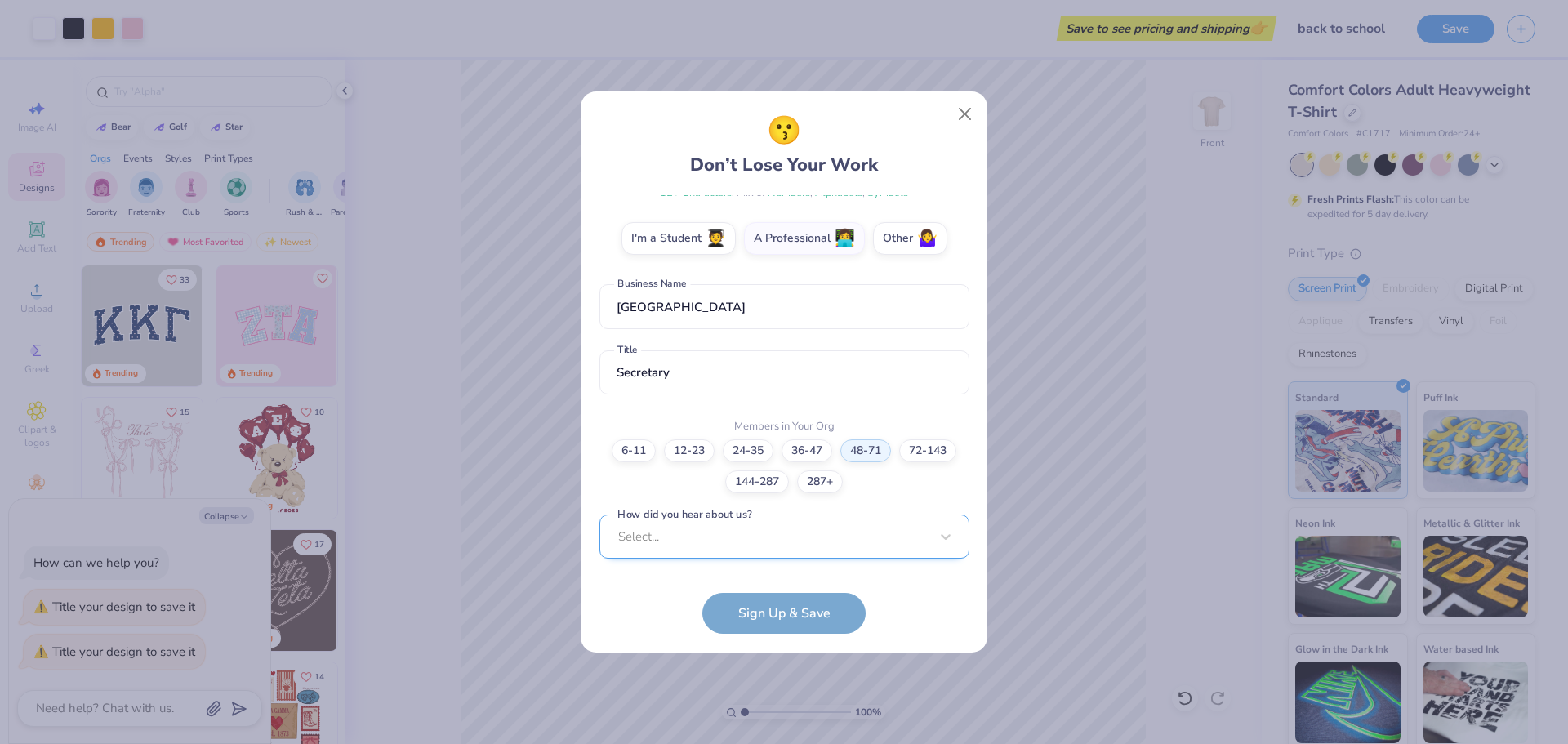
click at [891, 540] on div "Select..." at bounding box center [784, 537] width 370 height 44
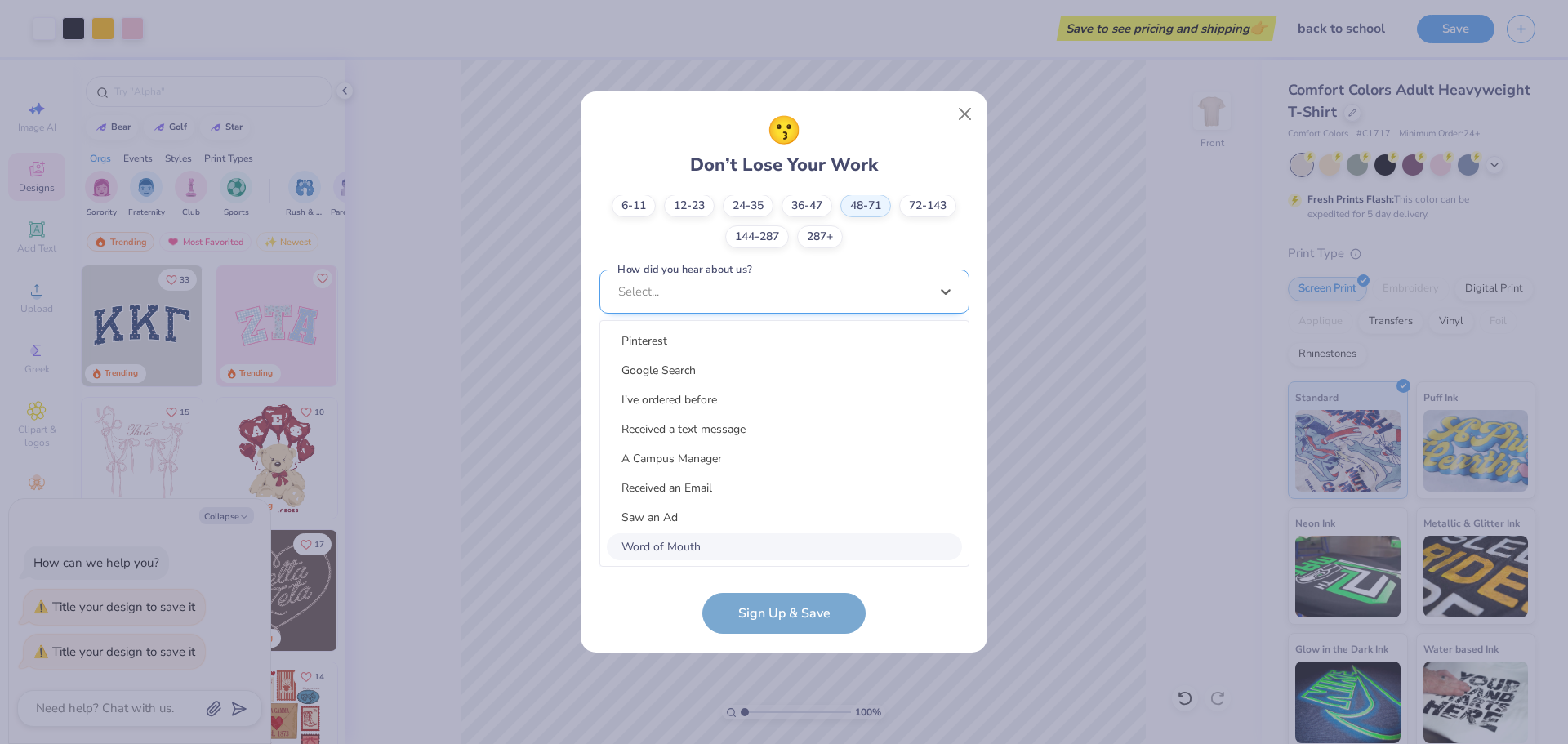
scroll to position [518, 0]
click at [704, 546] on div "Word of Mouth" at bounding box center [784, 547] width 355 height 27
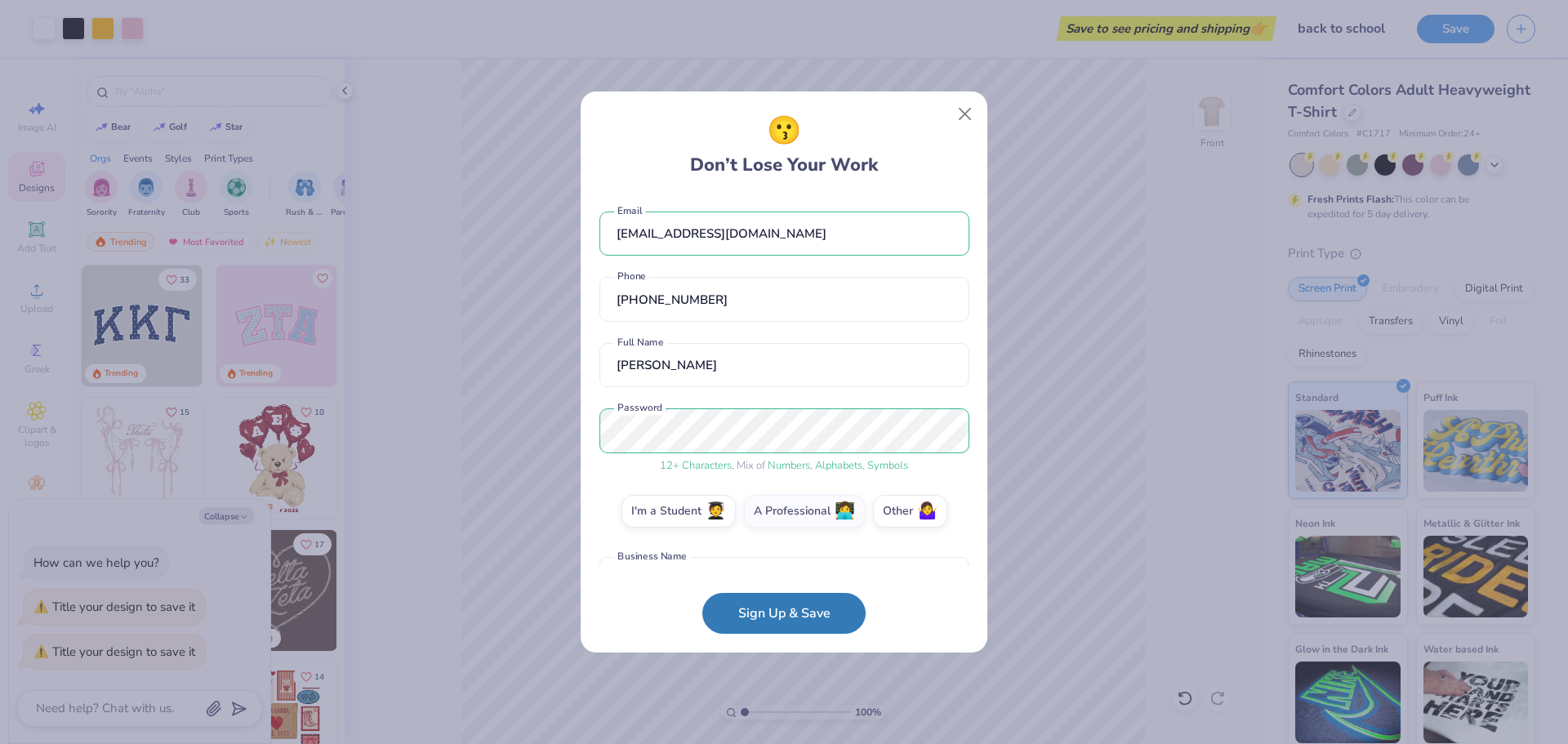
scroll to position [273, 0]
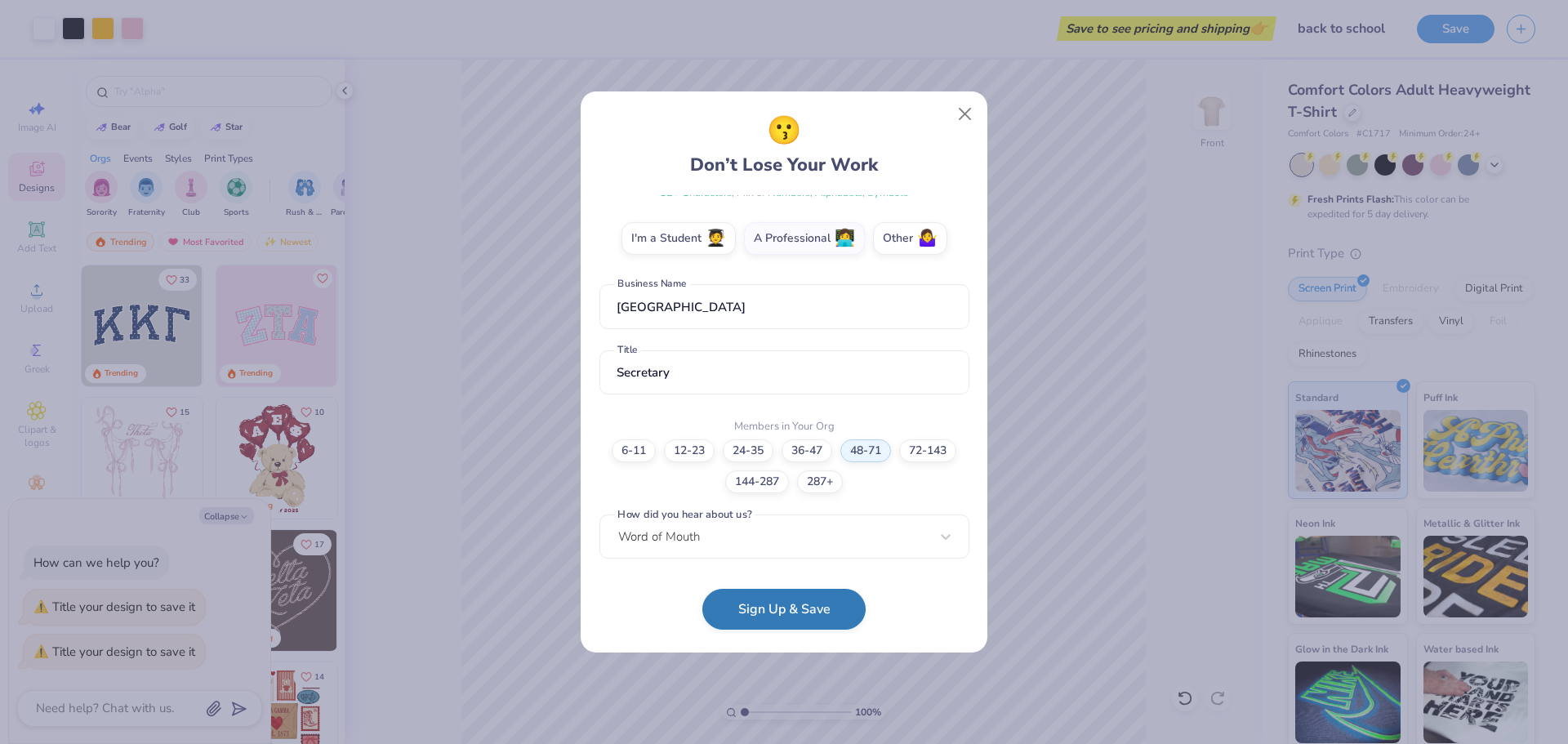
click at [819, 608] on button "Sign Up & Save" at bounding box center [784, 609] width 164 height 41
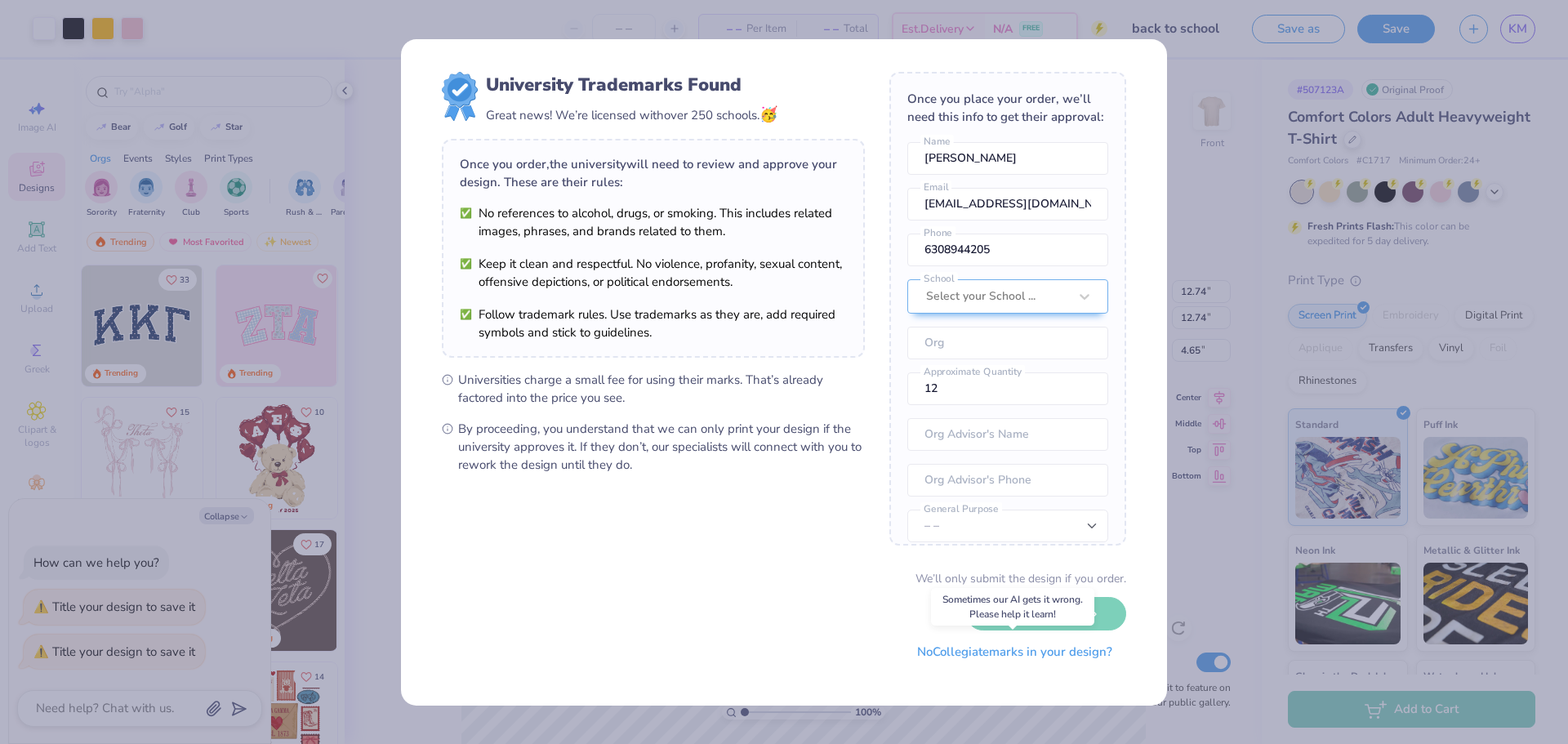
click at [978, 653] on button "No Collegiate marks in your design?" at bounding box center [1015, 651] width 223 height 33
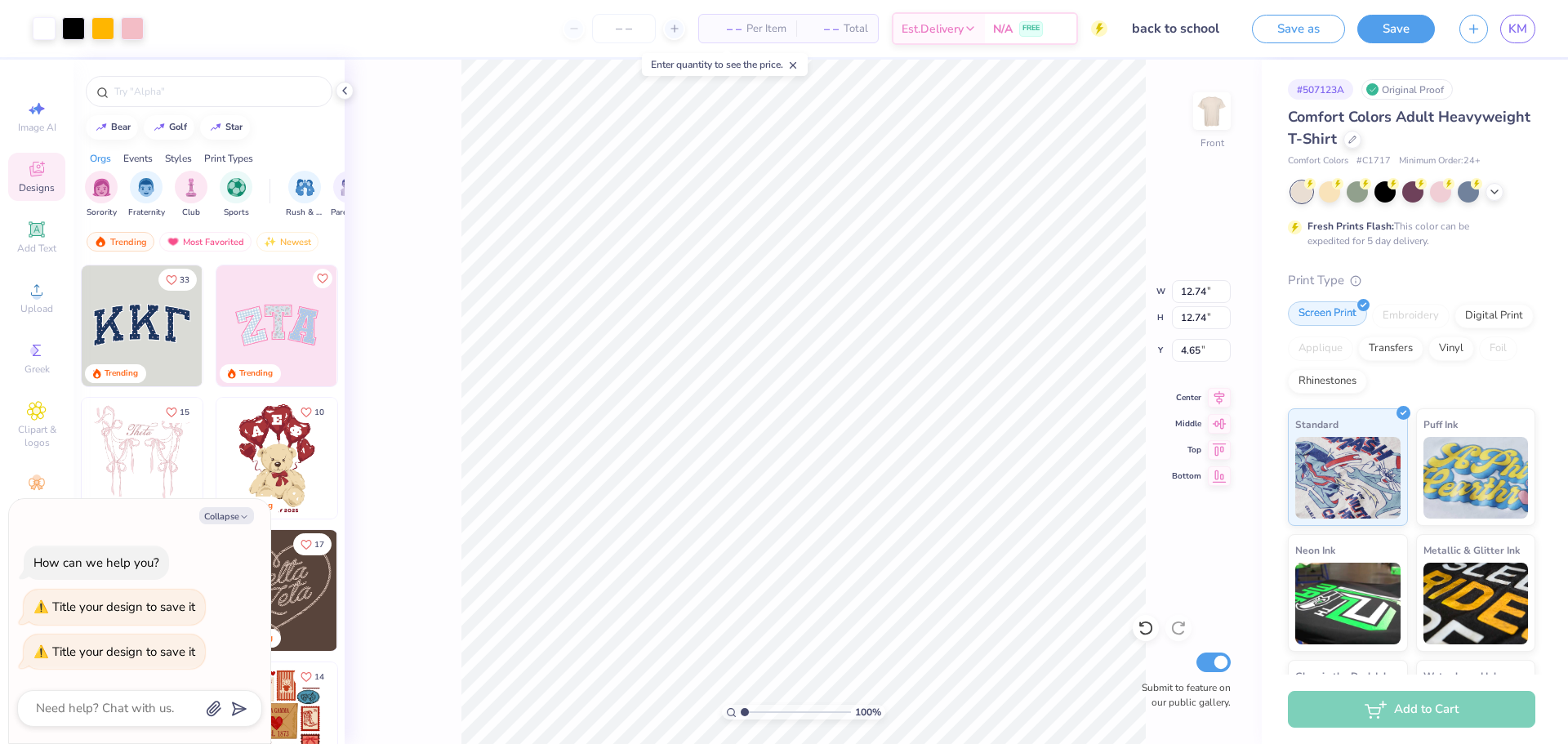
click at [1336, 320] on div "Screen Print" at bounding box center [1328, 313] width 79 height 25
click at [39, 288] on icon at bounding box center [37, 290] width 11 height 11
click at [823, 528] on li "Delete" at bounding box center [852, 533] width 129 height 32
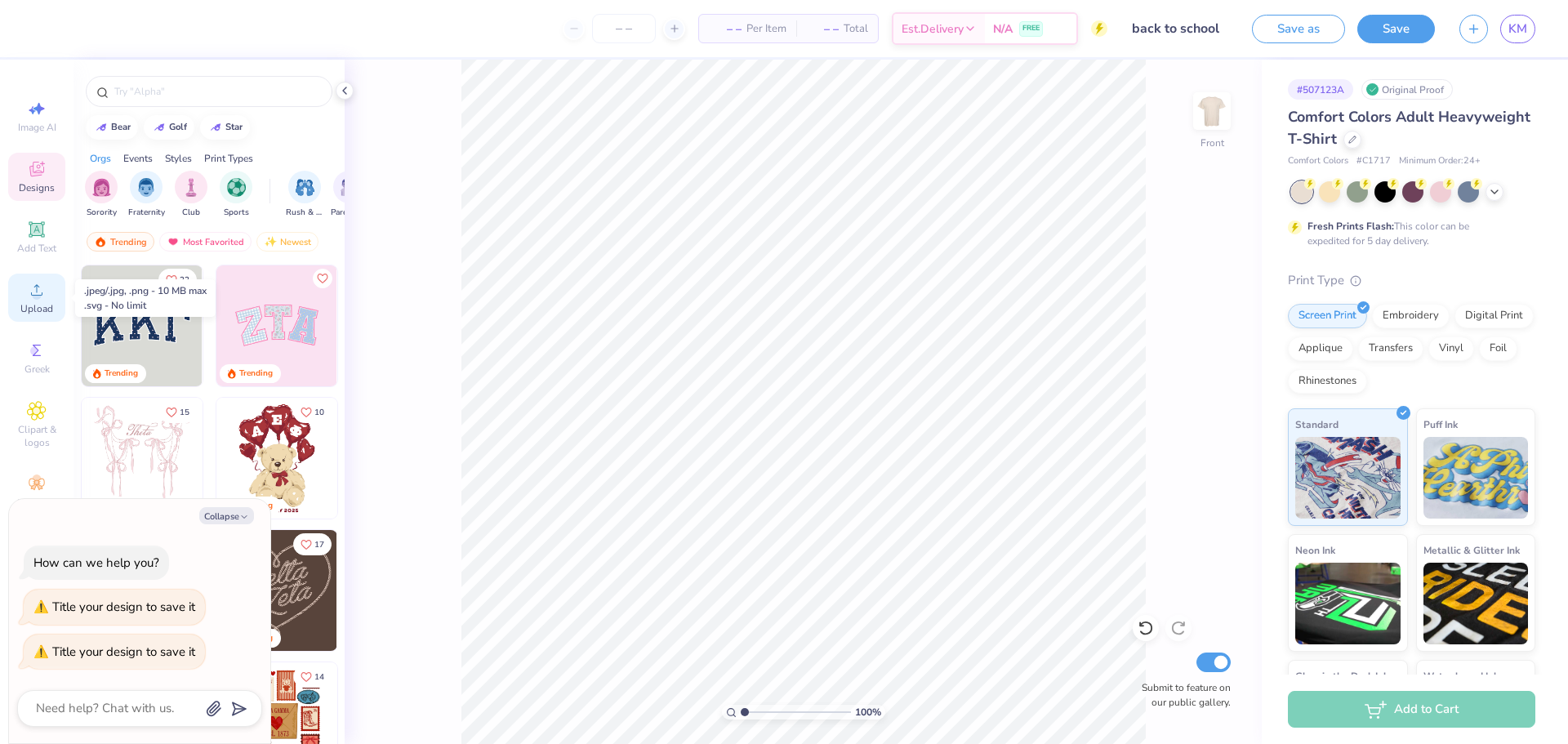
click at [32, 304] on span "Upload" at bounding box center [37, 309] width 33 height 13
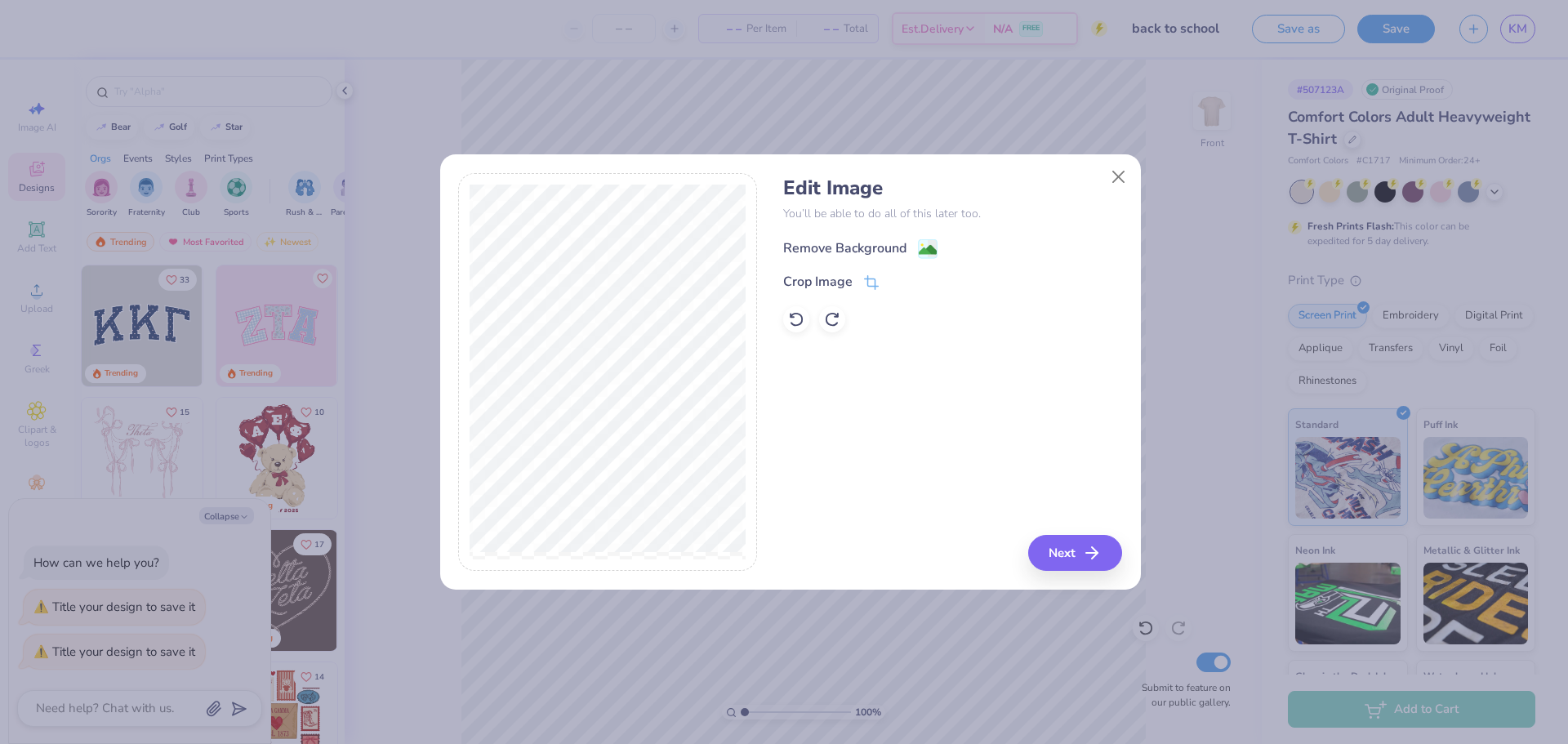
click at [858, 251] on div "Remove Background" at bounding box center [845, 248] width 123 height 20
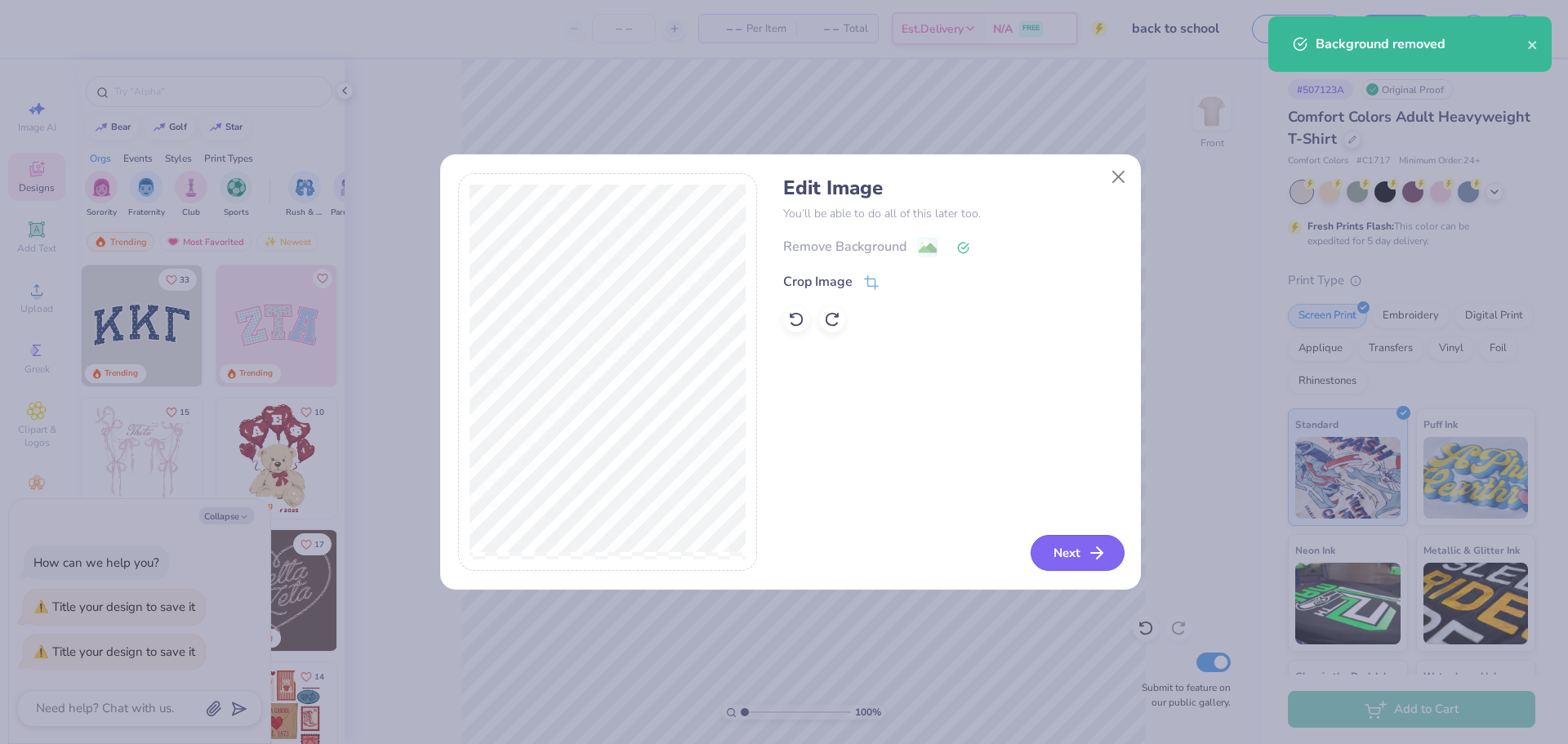
click at [1076, 552] on button "Next" at bounding box center [1077, 553] width 94 height 36
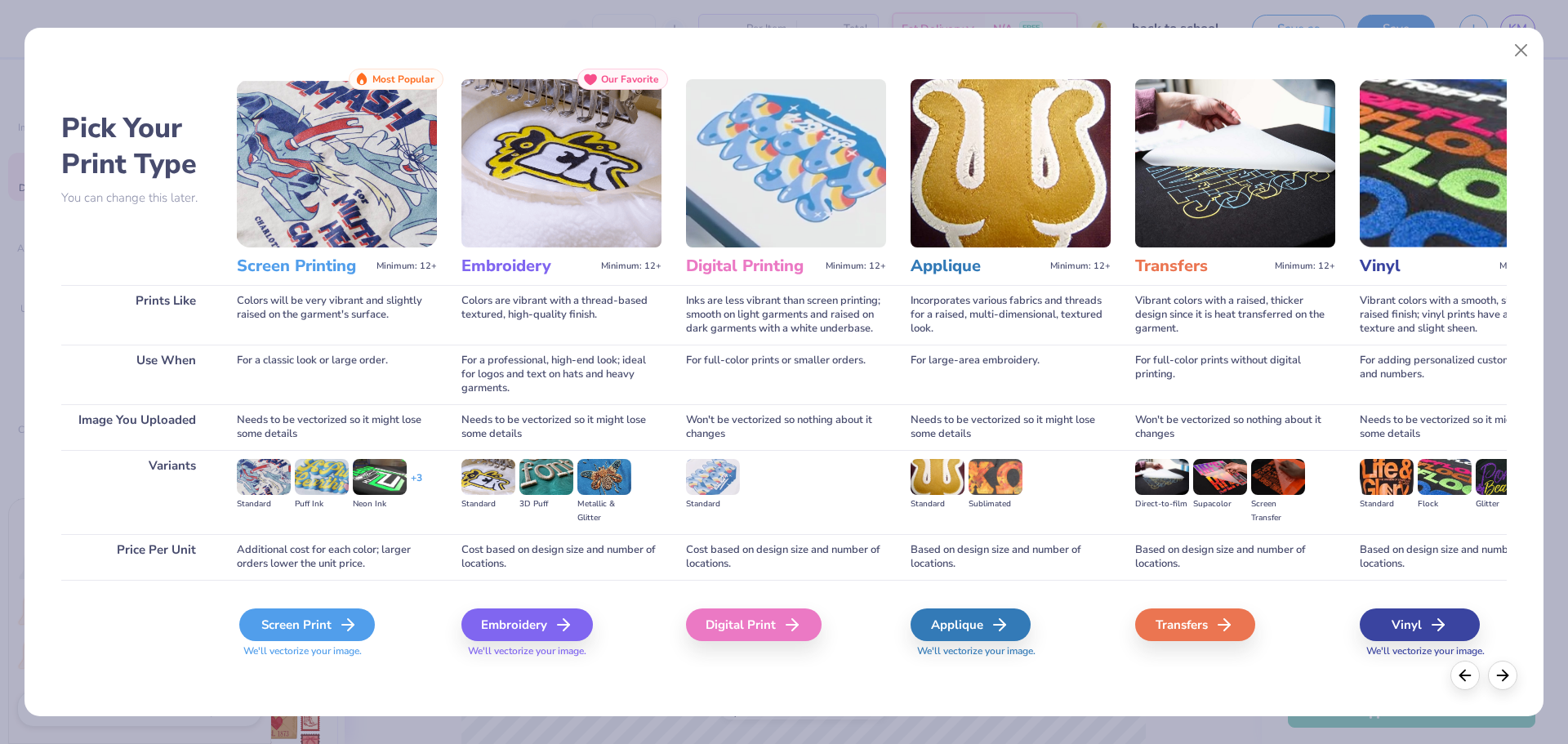
click at [321, 621] on div "Screen Print" at bounding box center [307, 625] width 135 height 33
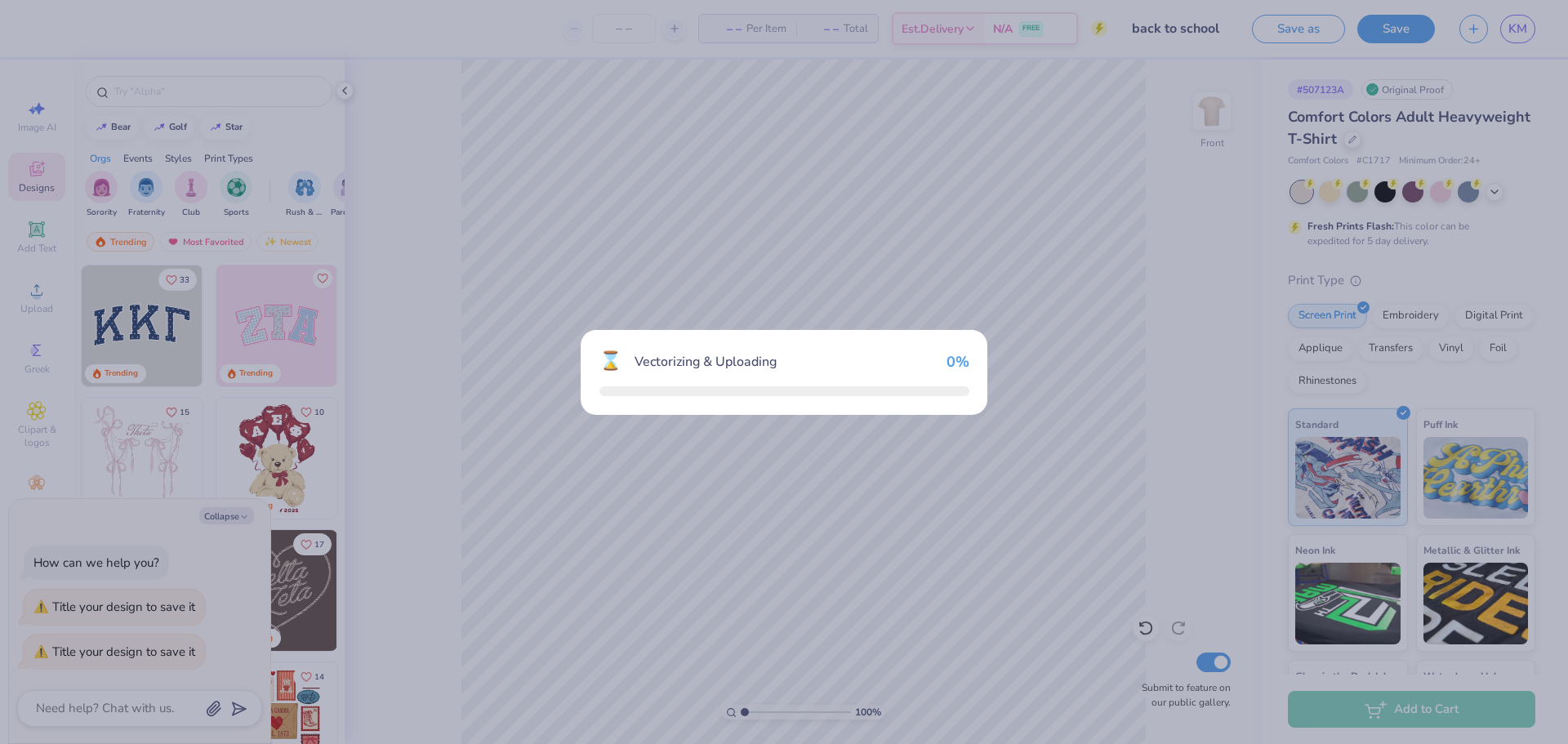
type textarea "x"
